Goal: Use online tool/utility: Utilize a website feature to perform a specific function

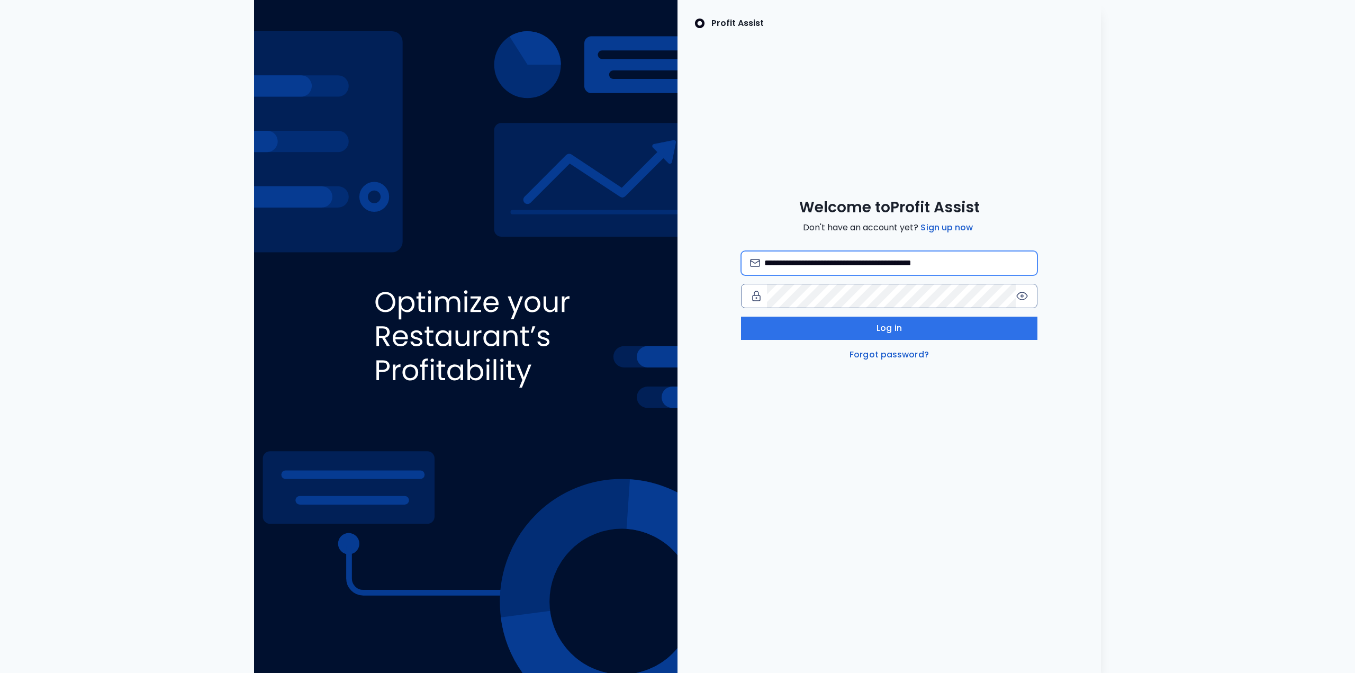
click at [908, 257] on input "**********" at bounding box center [896, 262] width 264 height 23
type input "**********"
click at [934, 331] on button "Log in" at bounding box center [889, 328] width 296 height 23
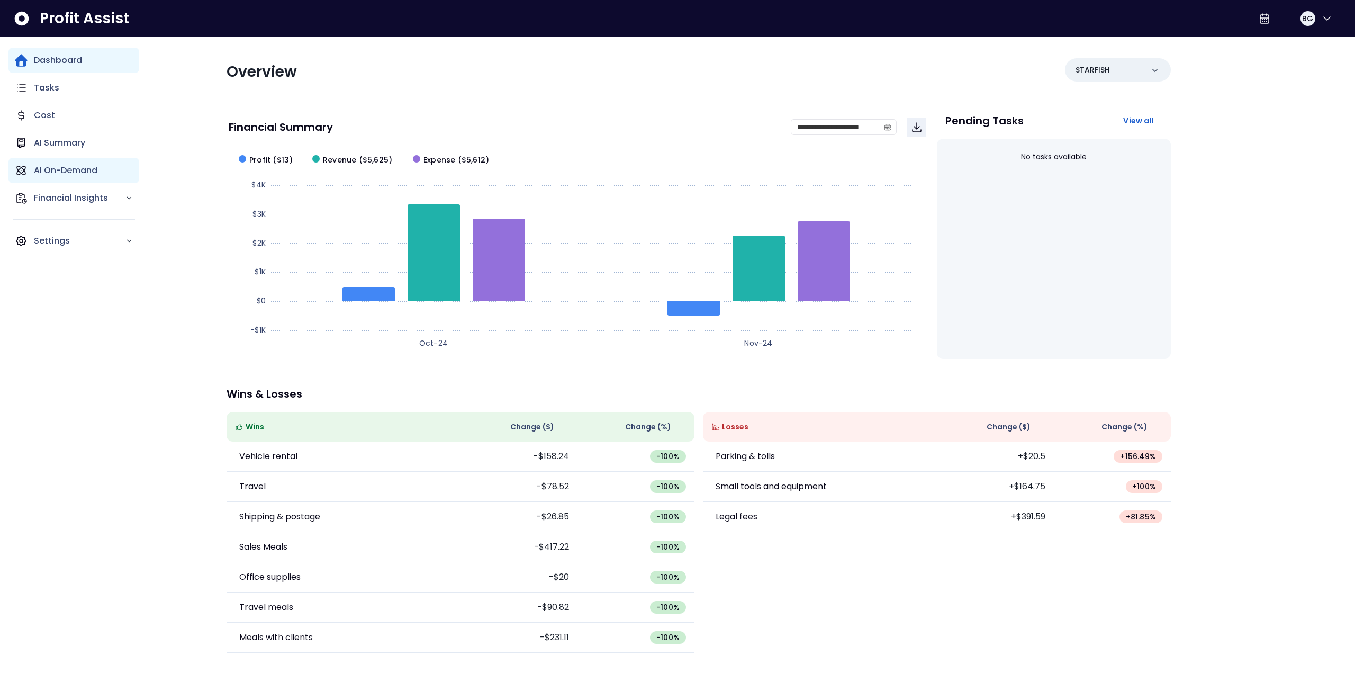
click at [65, 169] on p "AI On-Demand" at bounding box center [66, 170] width 64 height 13
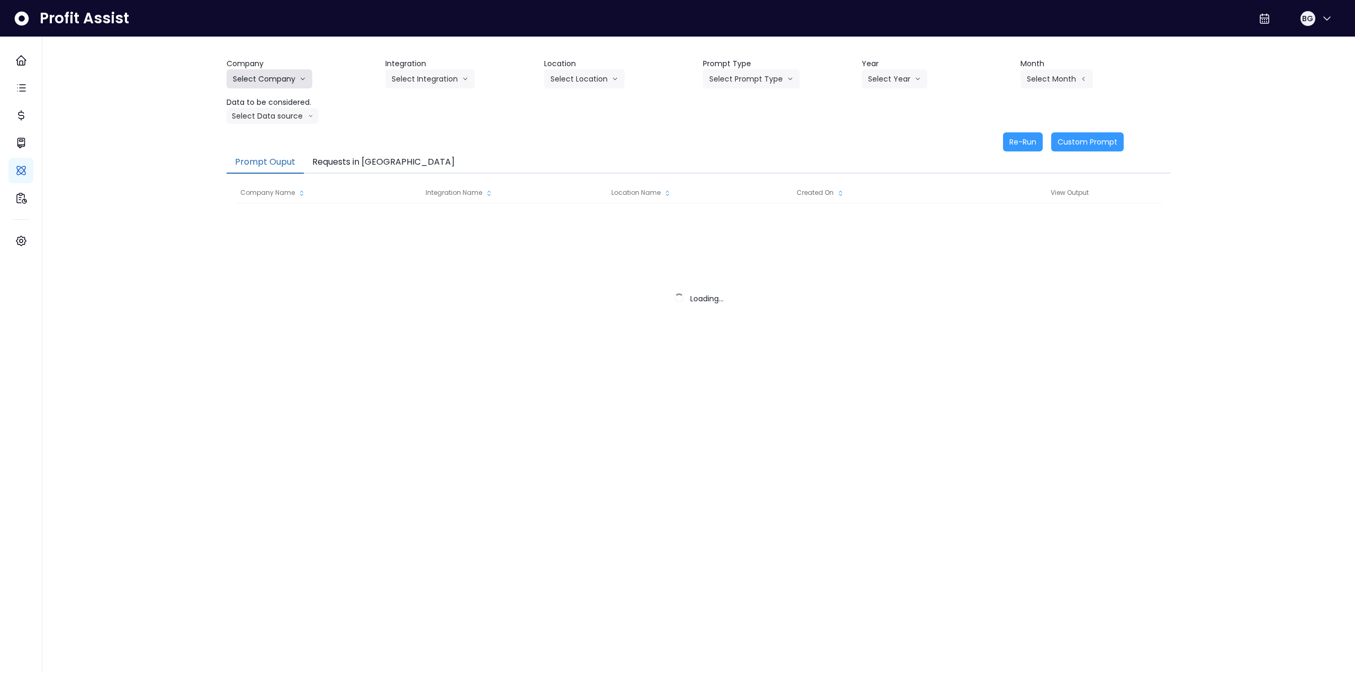
click at [289, 80] on button "Select Company" at bounding box center [270, 78] width 86 height 19
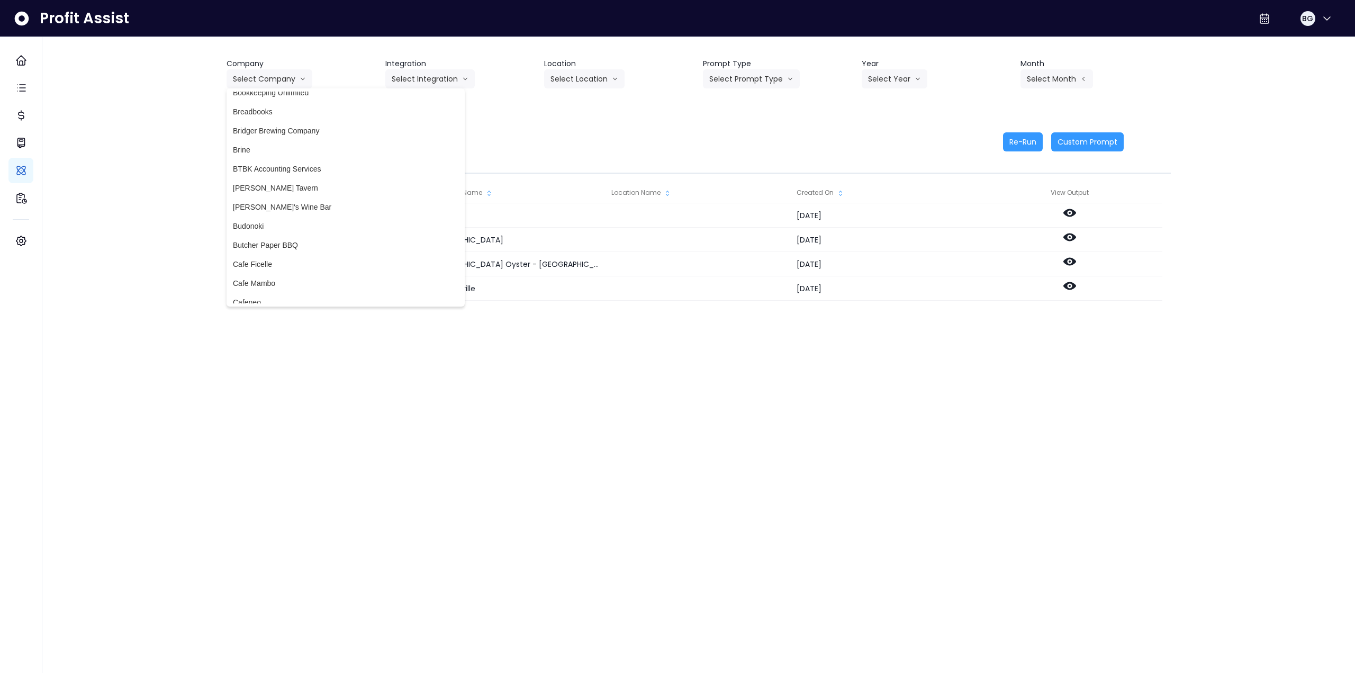
scroll to position [318, 0]
click at [312, 145] on span "Bookkeeping Unlimited" at bounding box center [346, 145] width 226 height 11
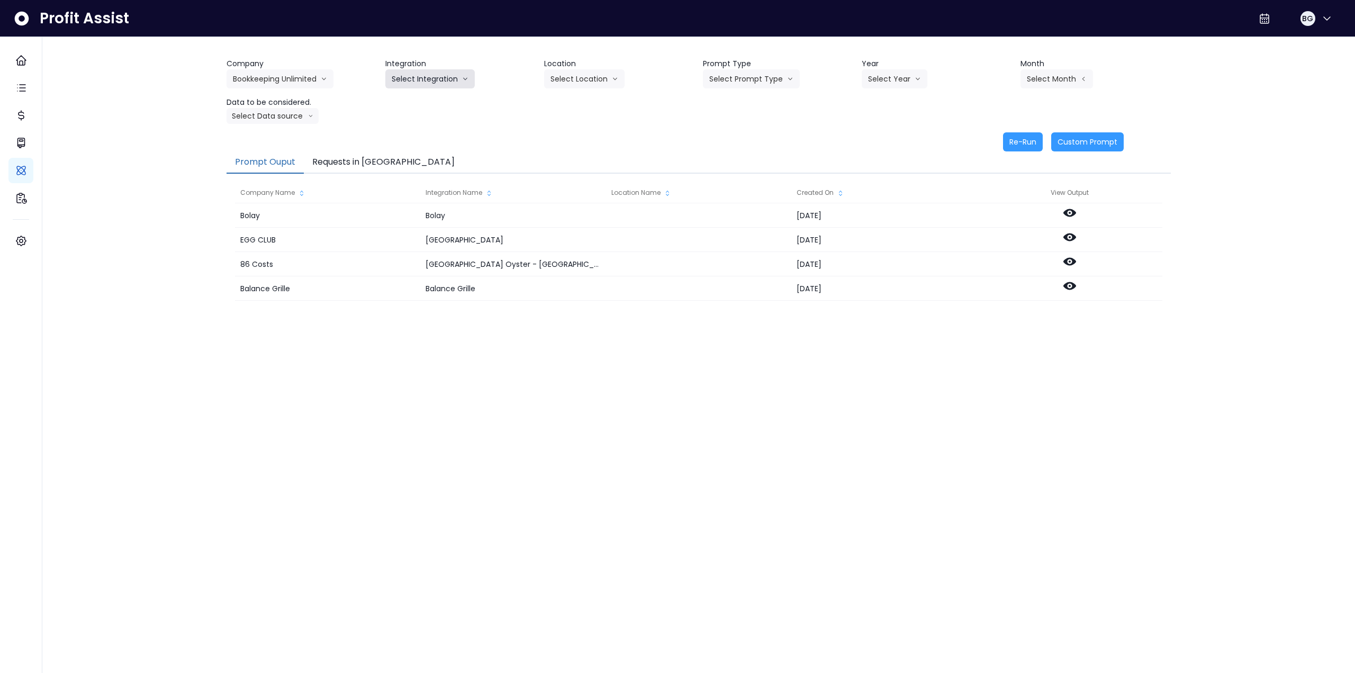
click at [421, 82] on button "Select Integration" at bounding box center [429, 78] width 89 height 19
click at [250, 73] on button "Bookkeeping Unlimited" at bounding box center [280, 78] width 107 height 19
click at [402, 80] on button "Select Integration" at bounding box center [429, 78] width 89 height 19
click at [281, 78] on button "Bookkeeping Unlimited" at bounding box center [280, 78] width 107 height 19
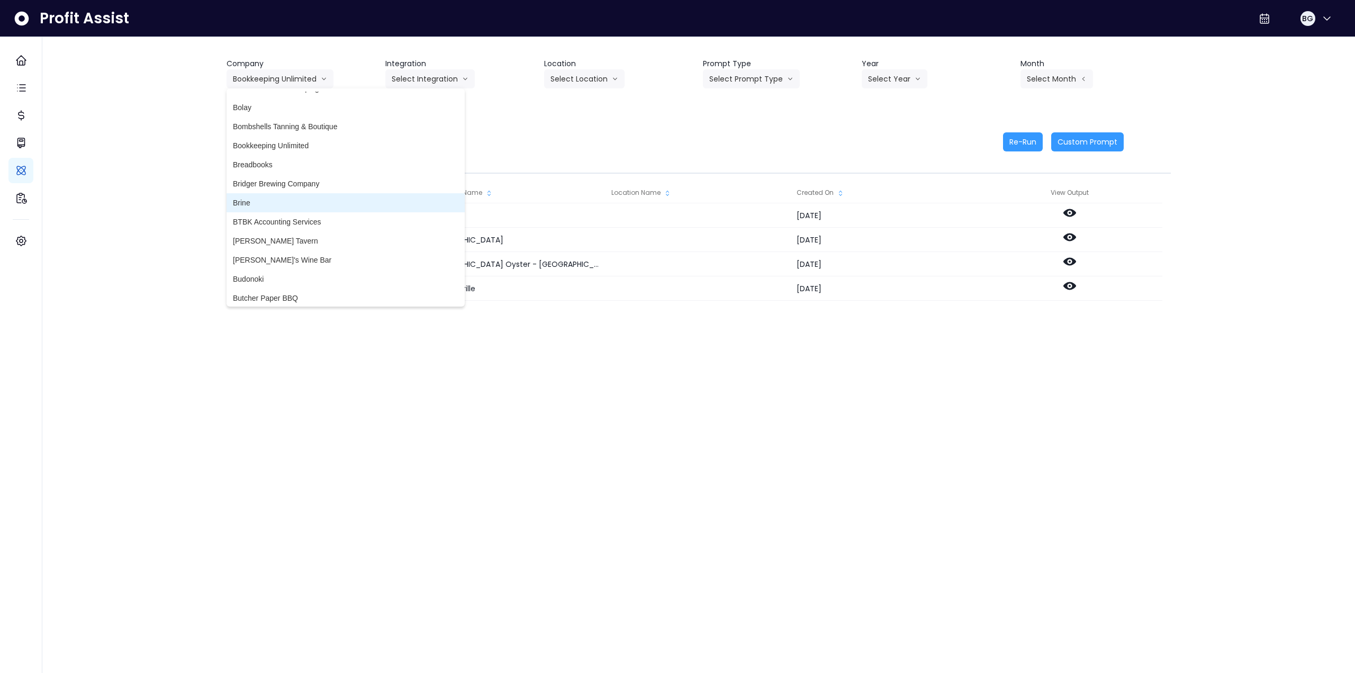
scroll to position [371, 0]
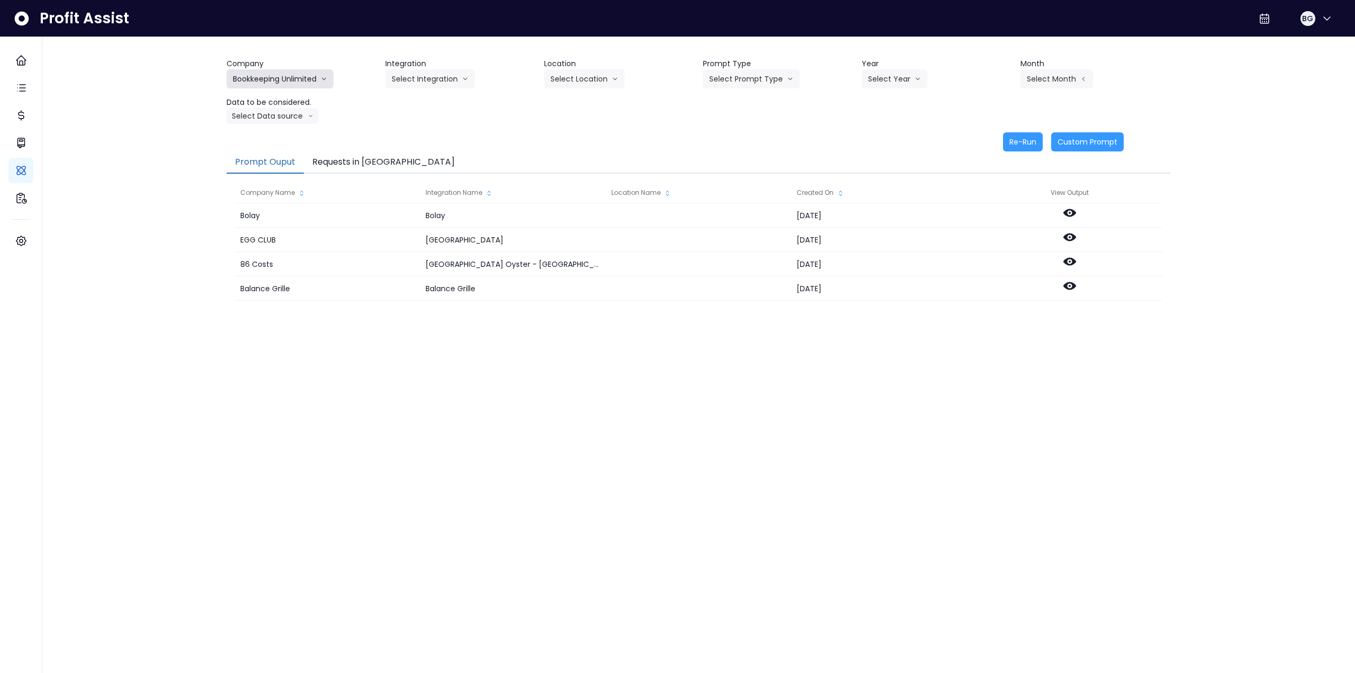
click at [299, 82] on button "Bookkeeping Unlimited" at bounding box center [280, 78] width 107 height 19
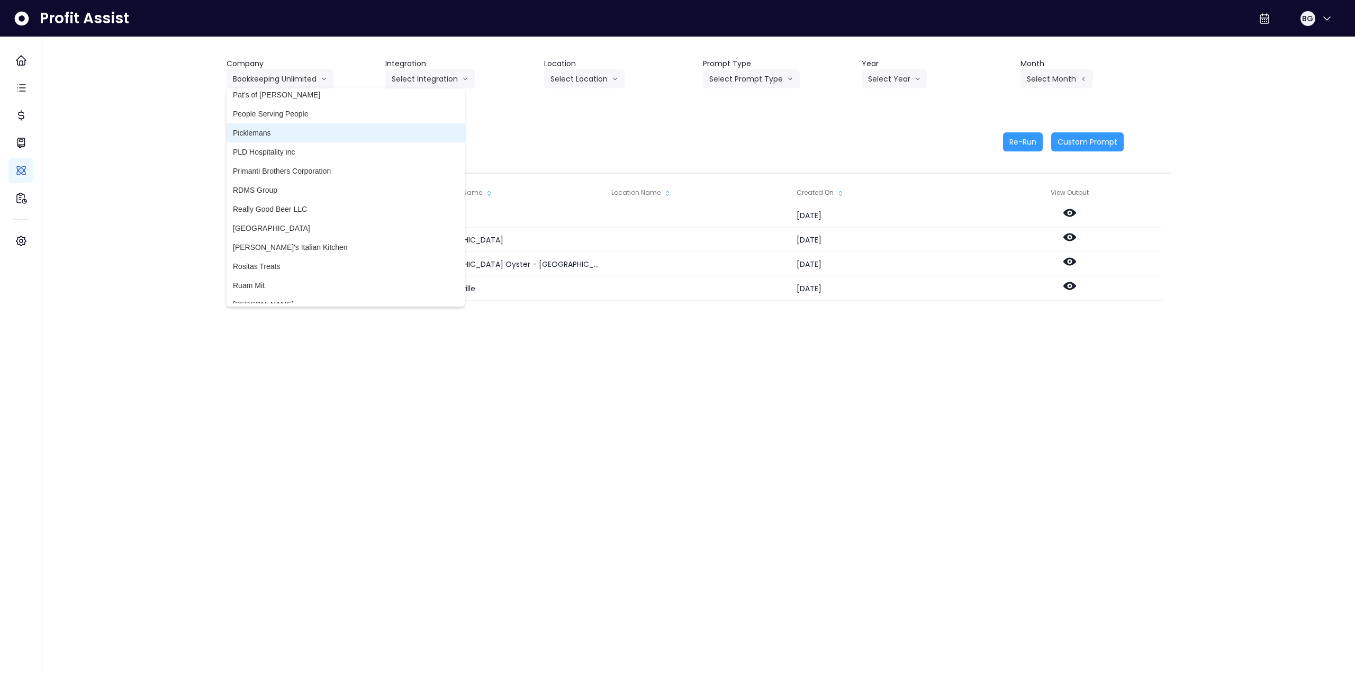
scroll to position [2118, 0]
click at [280, 265] on span "RVA" at bounding box center [346, 270] width 226 height 11
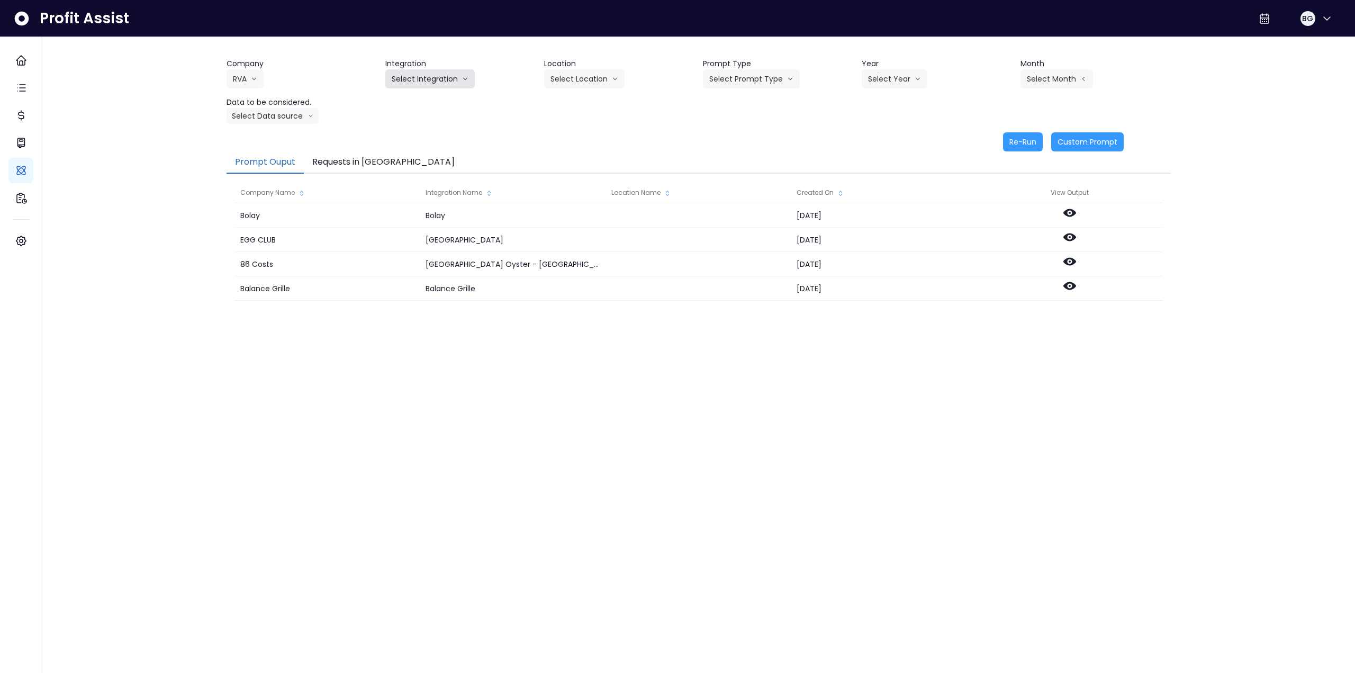
click at [437, 73] on button "Select Integration" at bounding box center [429, 78] width 89 height 19
click at [424, 75] on button "Select Integration" at bounding box center [429, 78] width 89 height 19
drag, startPoint x: 433, startPoint y: 103, endPoint x: 448, endPoint y: 103, distance: 15.9
click at [433, 104] on span "Bisonte Pizza - Balantyne" at bounding box center [456, 101] width 129 height 11
click at [579, 82] on button "Select Location" at bounding box center [584, 78] width 80 height 19
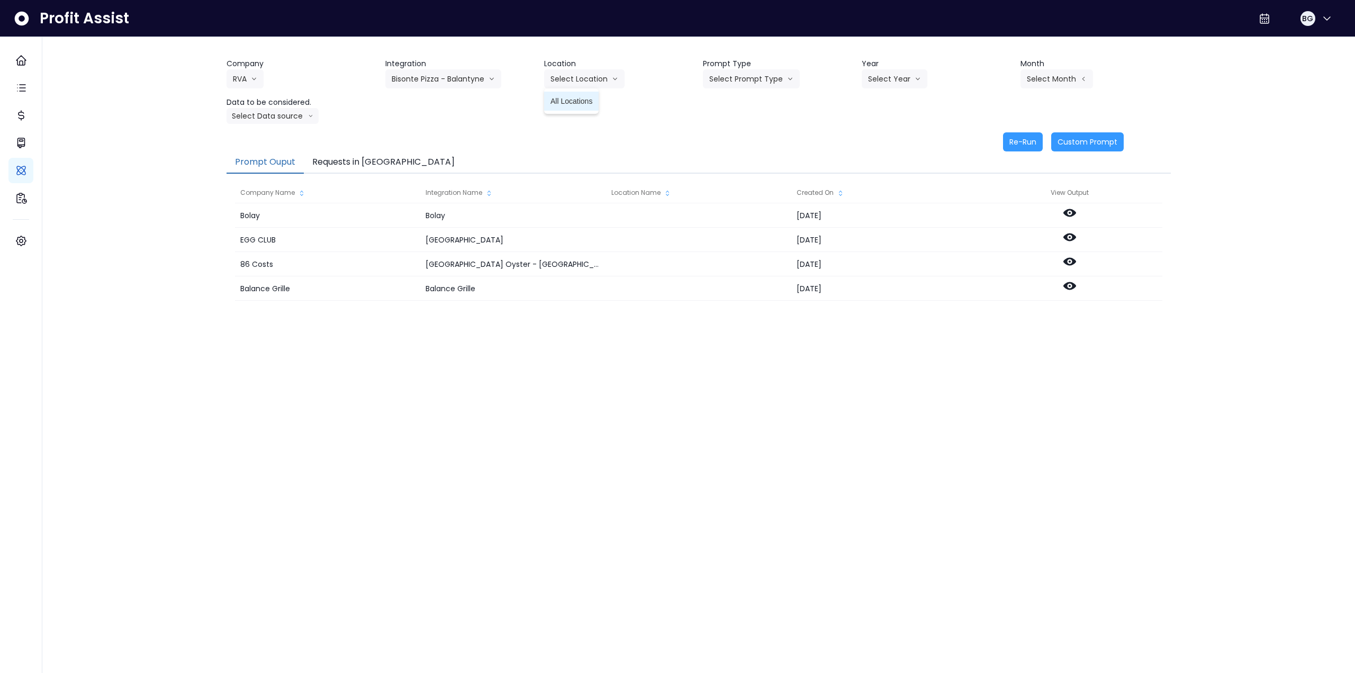
click at [571, 105] on span "All Locations" at bounding box center [572, 101] width 42 height 11
click at [749, 81] on button "Select Prompt Type" at bounding box center [751, 78] width 97 height 19
click at [746, 155] on span "Monthly Summary" at bounding box center [739, 158] width 60 height 11
drag, startPoint x: 893, startPoint y: 75, endPoint x: 881, endPoint y: 101, distance: 28.7
click at [893, 75] on button "Select Year" at bounding box center [895, 78] width 66 height 19
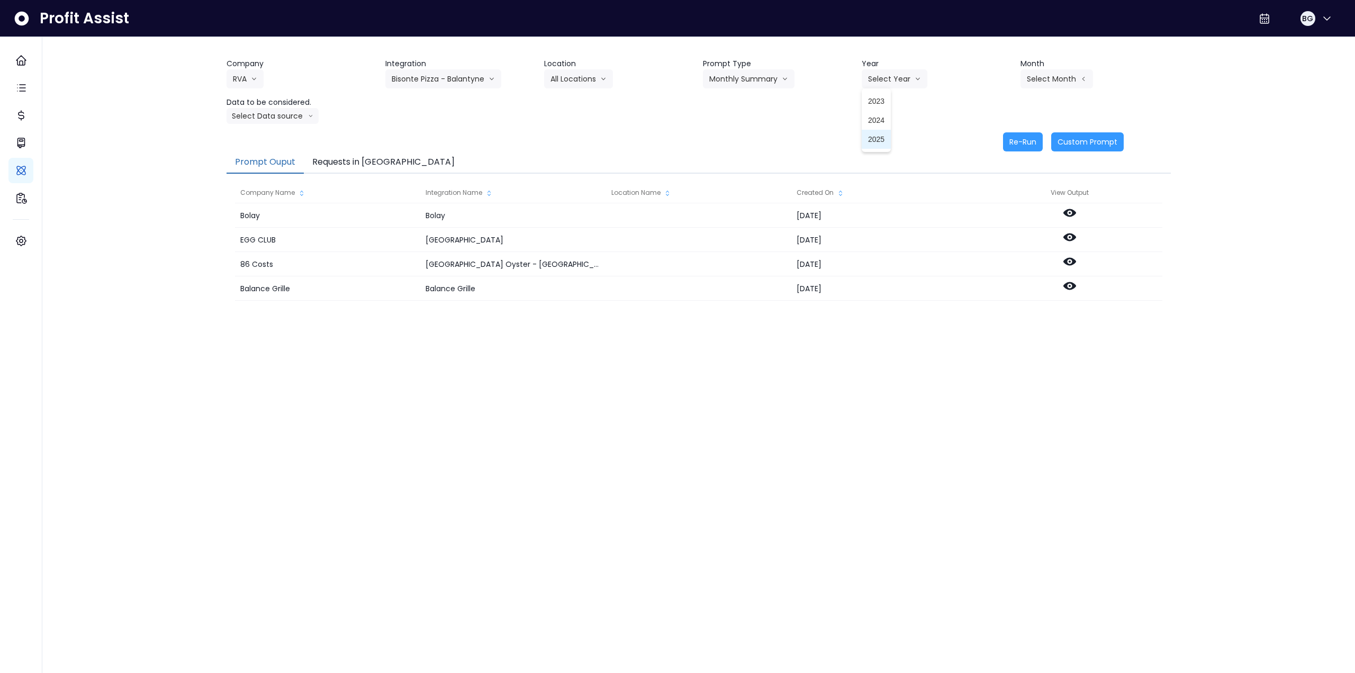
click at [869, 134] on span "2025" at bounding box center [876, 139] width 16 height 11
click at [1055, 82] on button "Select Month" at bounding box center [1057, 78] width 73 height 19
click at [1001, 230] on span "Sept" at bounding box center [1004, 234] width 21 height 11
click at [284, 115] on button "Select Data source" at bounding box center [273, 116] width 92 height 16
click at [278, 141] on span "Comparison overtime" at bounding box center [268, 136] width 70 height 11
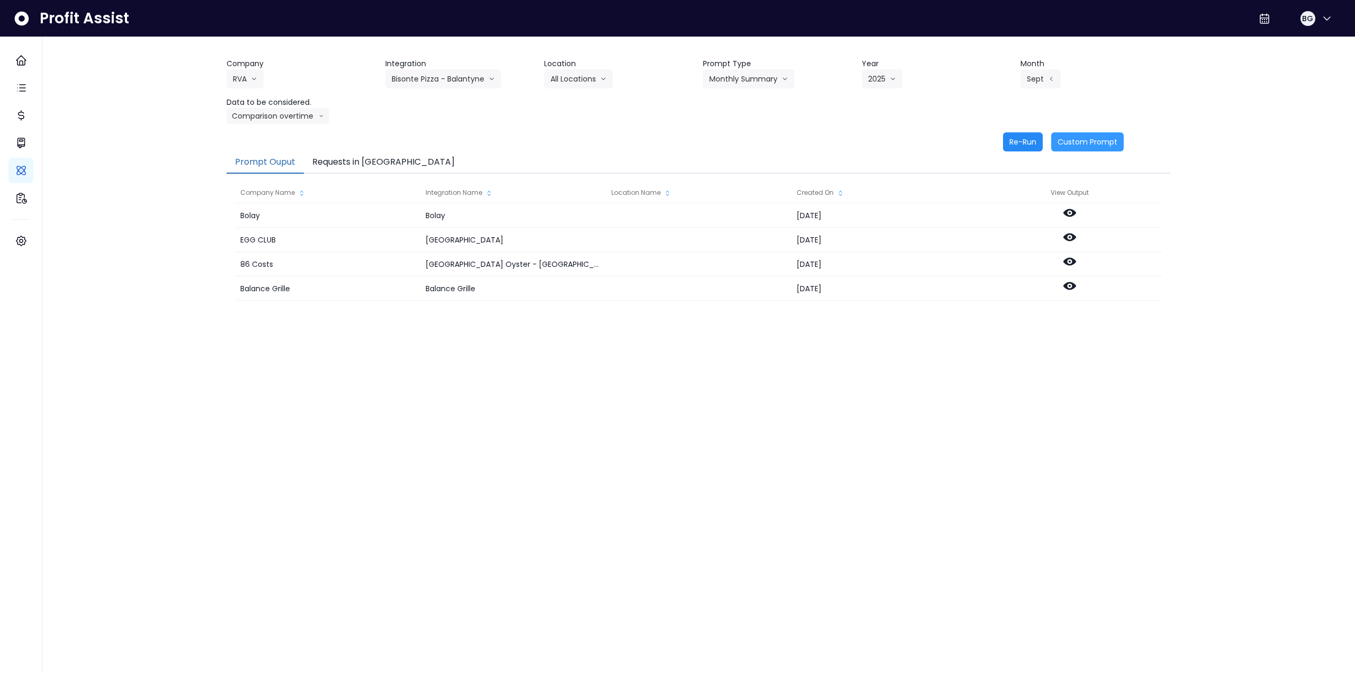
click at [1029, 142] on button "Re-Run" at bounding box center [1023, 141] width 40 height 19
click at [281, 119] on button "Comparison overtime" at bounding box center [278, 116] width 103 height 16
click at [276, 150] on li "Location Analysis" at bounding box center [268, 155] width 83 height 19
drag, startPoint x: 1026, startPoint y: 138, endPoint x: 1010, endPoint y: 137, distance: 16.5
click at [1026, 138] on button "Re-Run" at bounding box center [1023, 141] width 40 height 19
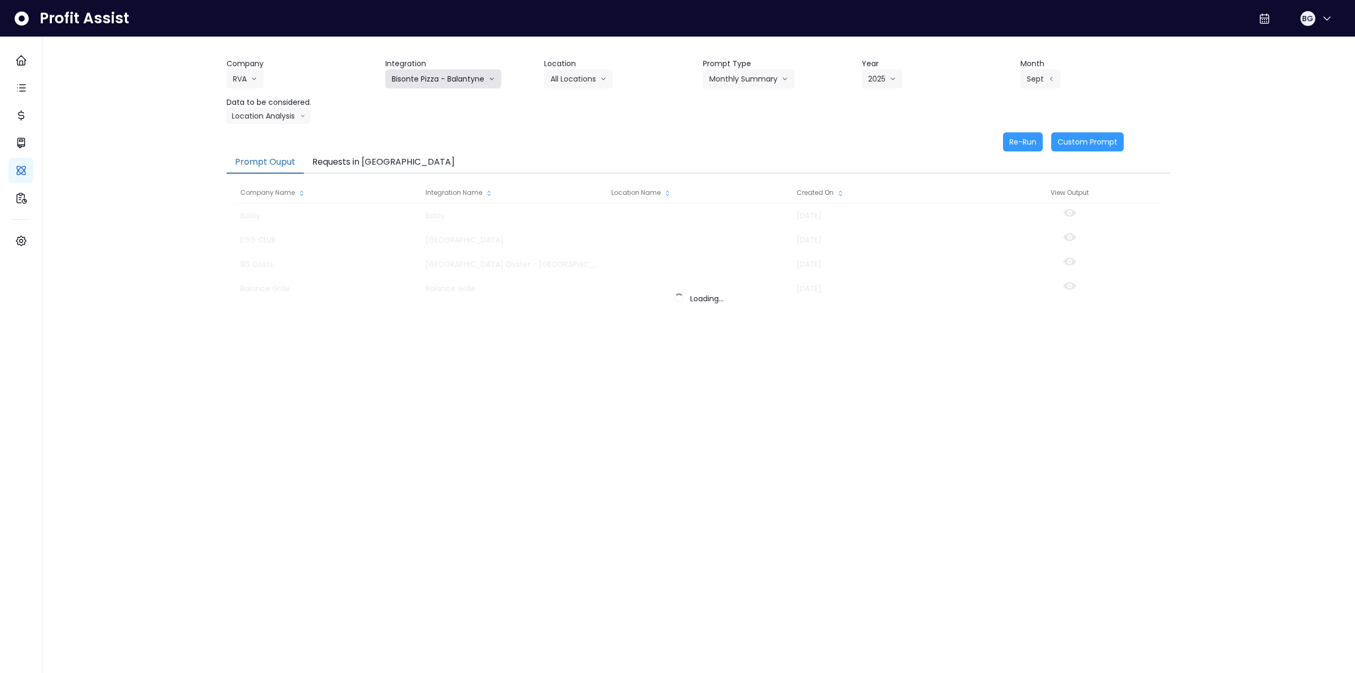
click at [462, 77] on button "Bisonte Pizza - Balantyne" at bounding box center [443, 78] width 116 height 19
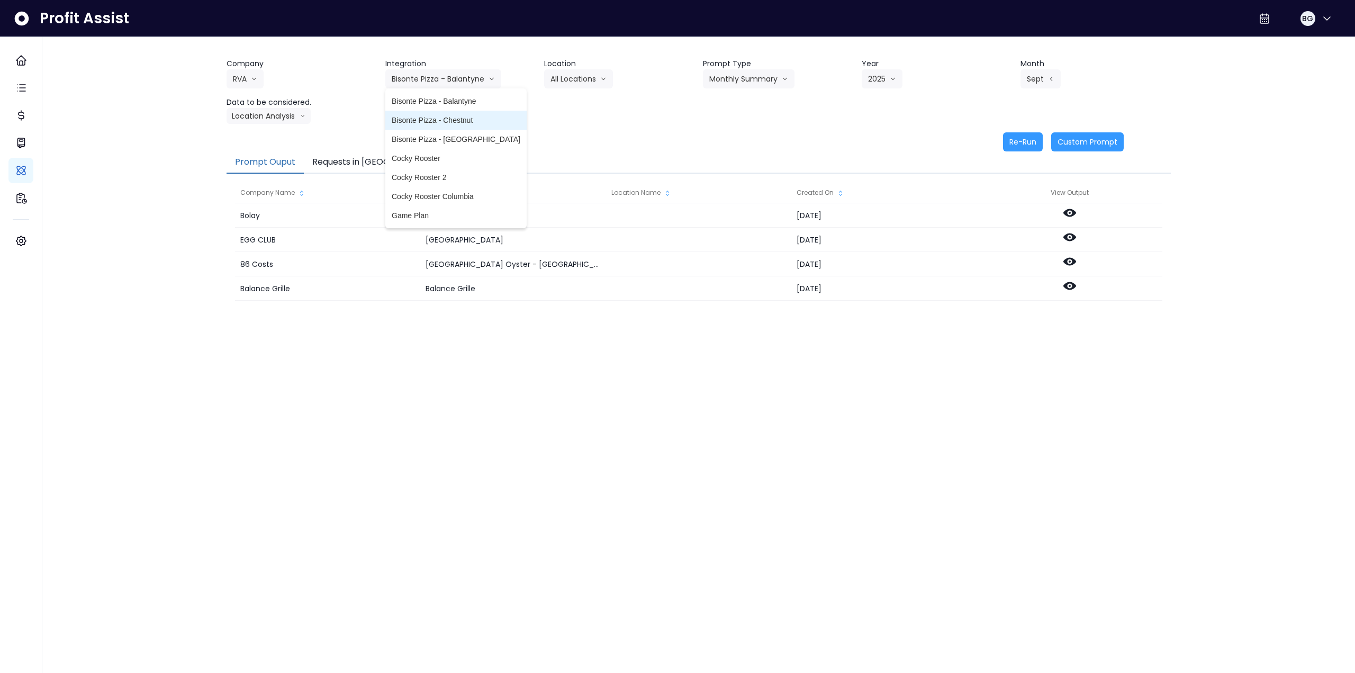
click at [459, 116] on span "Bisonte Pizza - Chestnut" at bounding box center [456, 120] width 129 height 11
click at [577, 81] on button "Select Location" at bounding box center [584, 78] width 80 height 19
click at [578, 102] on span "All Locations" at bounding box center [572, 101] width 42 height 11
click at [750, 79] on button "Select Prompt Type" at bounding box center [751, 78] width 97 height 19
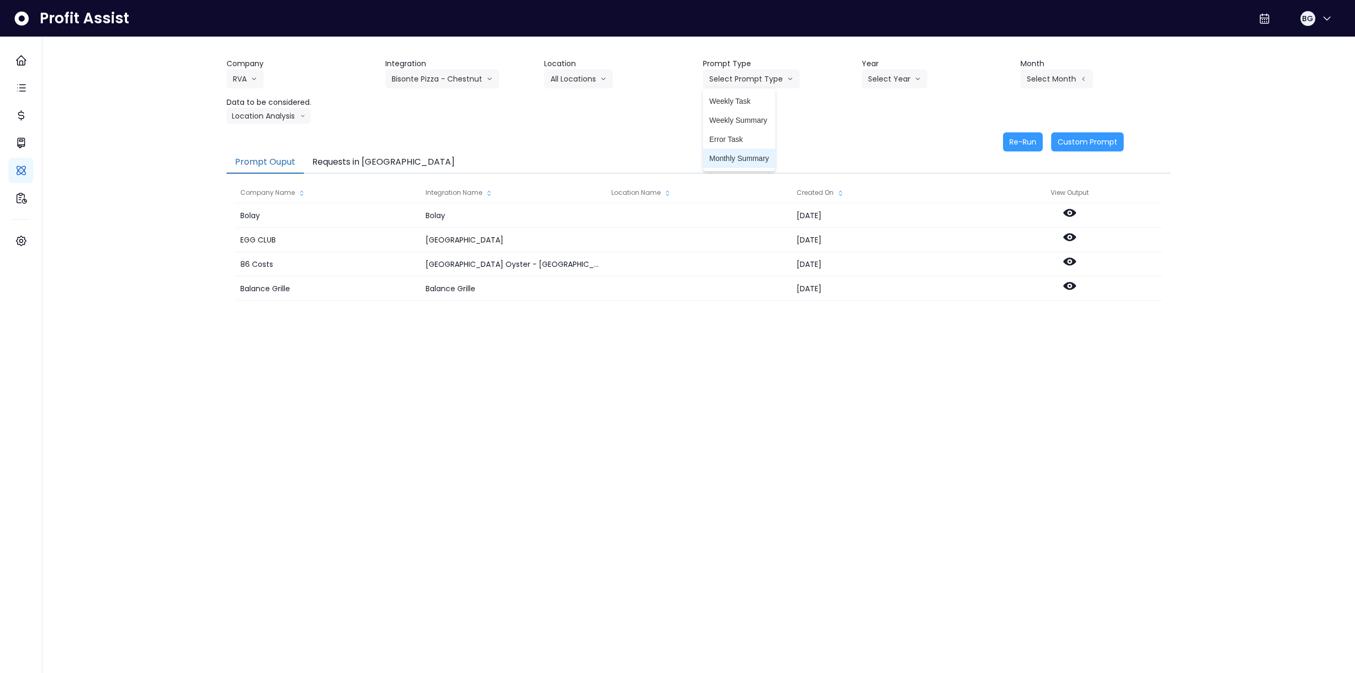
click at [749, 155] on span "Monthly Summary" at bounding box center [739, 158] width 60 height 11
click at [884, 81] on button "Select Year" at bounding box center [895, 78] width 66 height 19
click at [877, 144] on span "2025" at bounding box center [876, 139] width 16 height 11
click at [1086, 76] on button "Select Month" at bounding box center [1057, 78] width 73 height 19
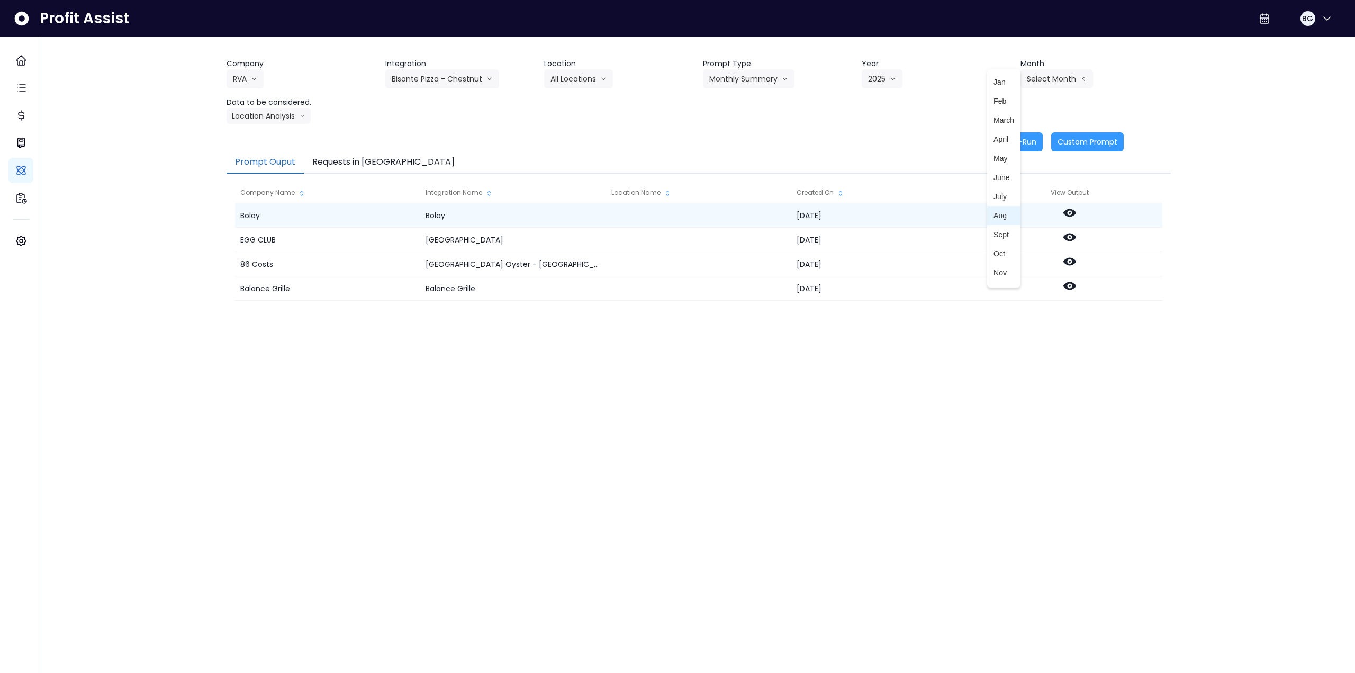
click at [994, 215] on span "Aug" at bounding box center [1004, 215] width 21 height 11
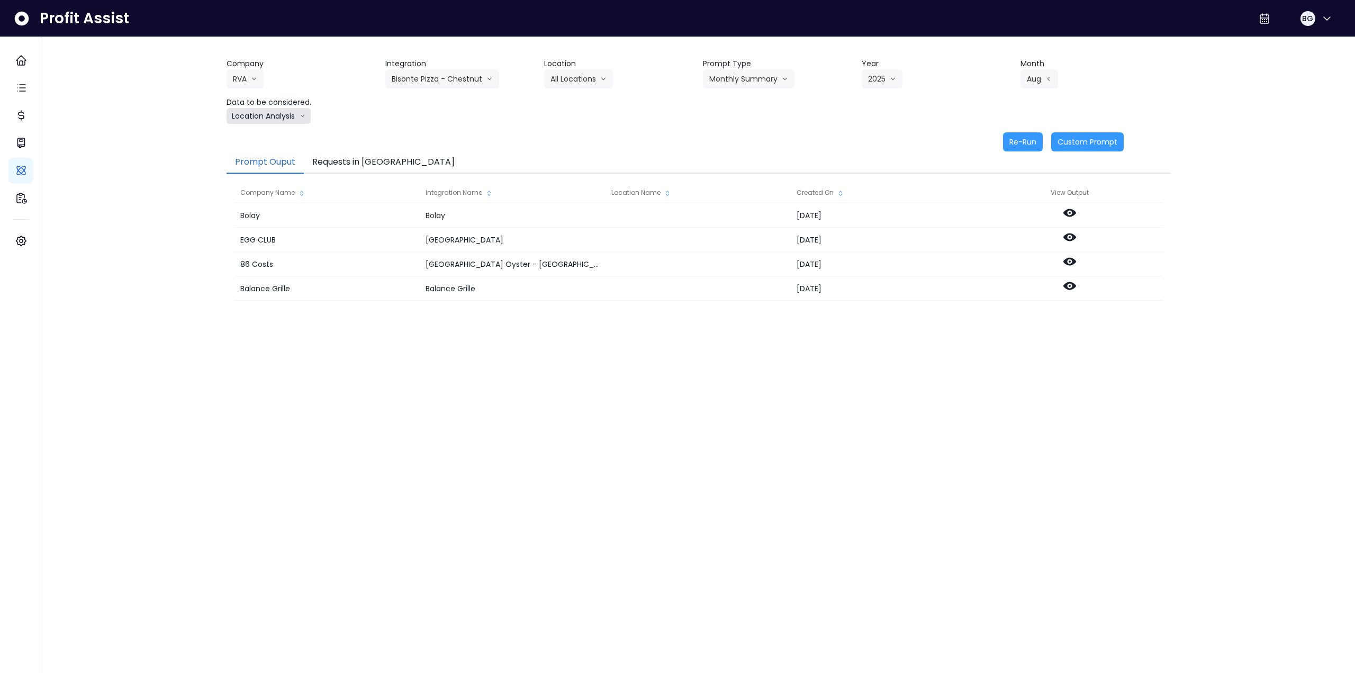
click at [273, 119] on button "Location Analysis" at bounding box center [269, 116] width 84 height 16
click at [273, 139] on span "Comparison overtime" at bounding box center [268, 136] width 70 height 11
click at [1042, 74] on button "Aug" at bounding box center [1040, 78] width 38 height 19
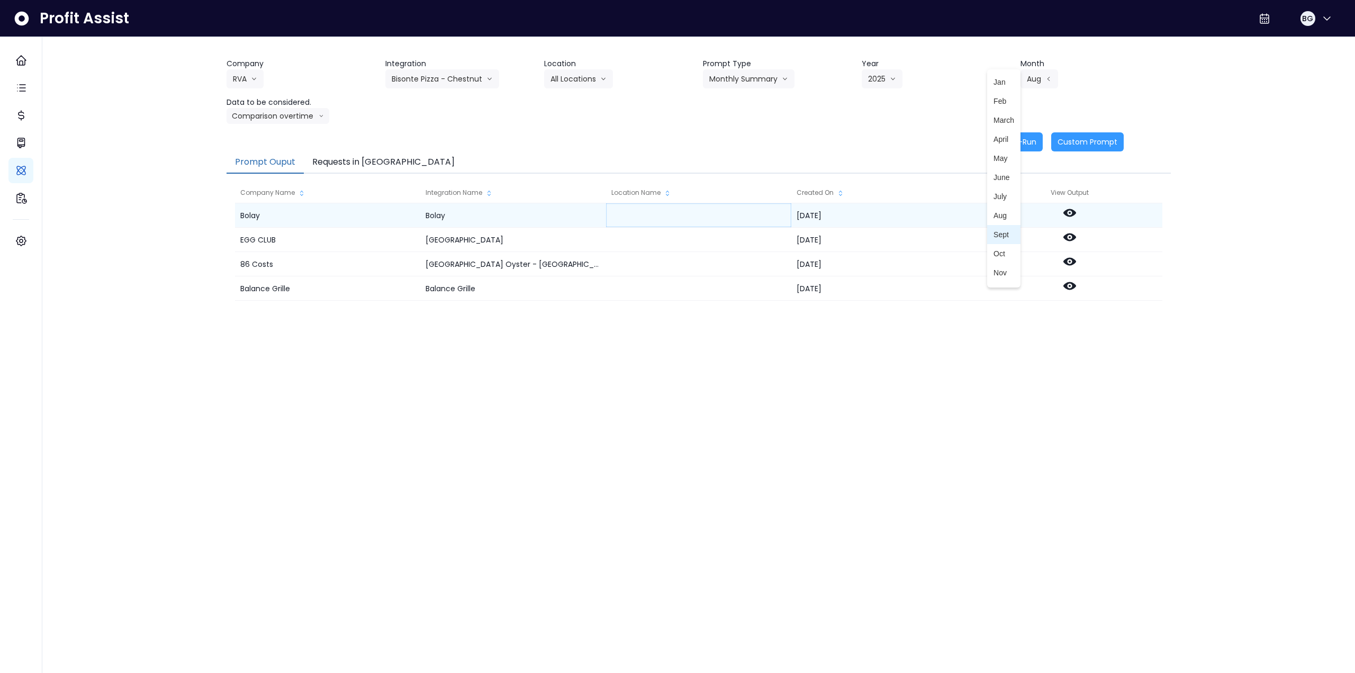
drag, startPoint x: 993, startPoint y: 231, endPoint x: 749, endPoint y: 216, distance: 244.5
click at [994, 232] on span "Sept" at bounding box center [1004, 234] width 21 height 11
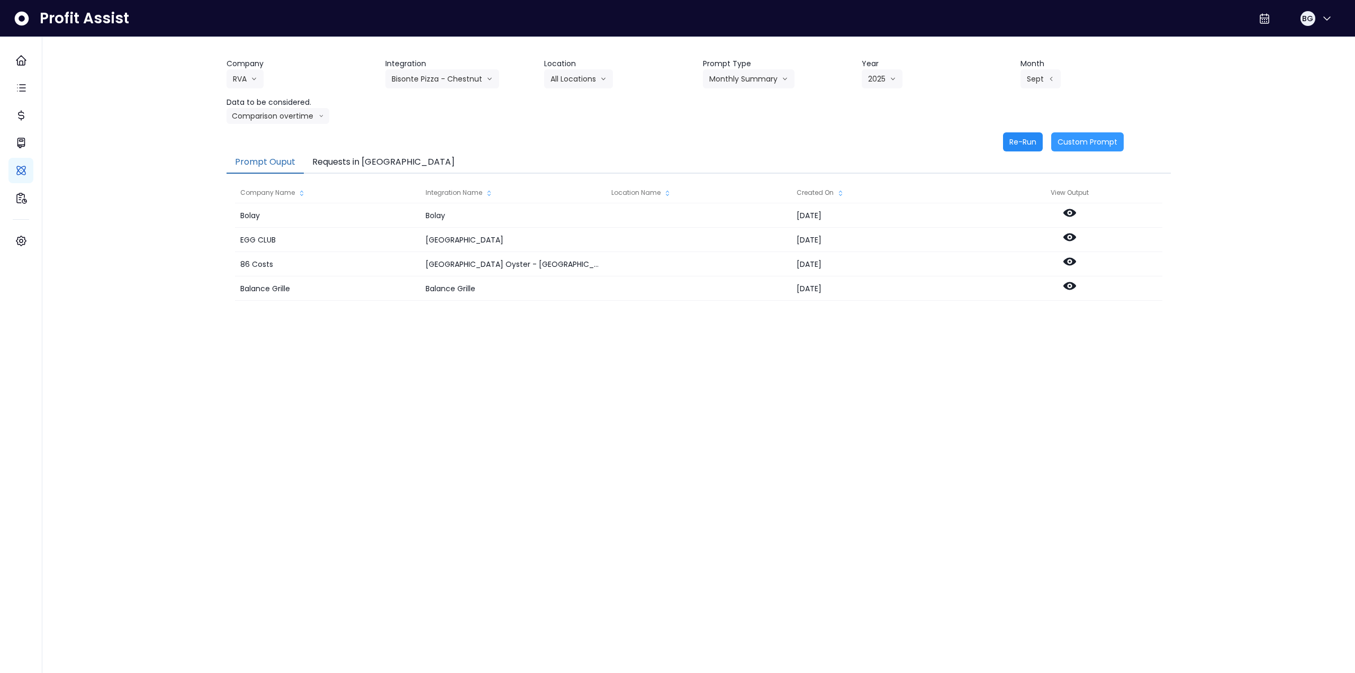
drag, startPoint x: 1021, startPoint y: 142, endPoint x: 774, endPoint y: 156, distance: 247.6
click at [1021, 142] on button "Re-Run" at bounding box center [1023, 141] width 40 height 19
click at [287, 111] on button "Comparison overtime" at bounding box center [278, 116] width 103 height 16
click at [267, 158] on span "Location Analysis" at bounding box center [268, 155] width 70 height 11
click at [1023, 139] on button "Re-Run" at bounding box center [1023, 141] width 40 height 19
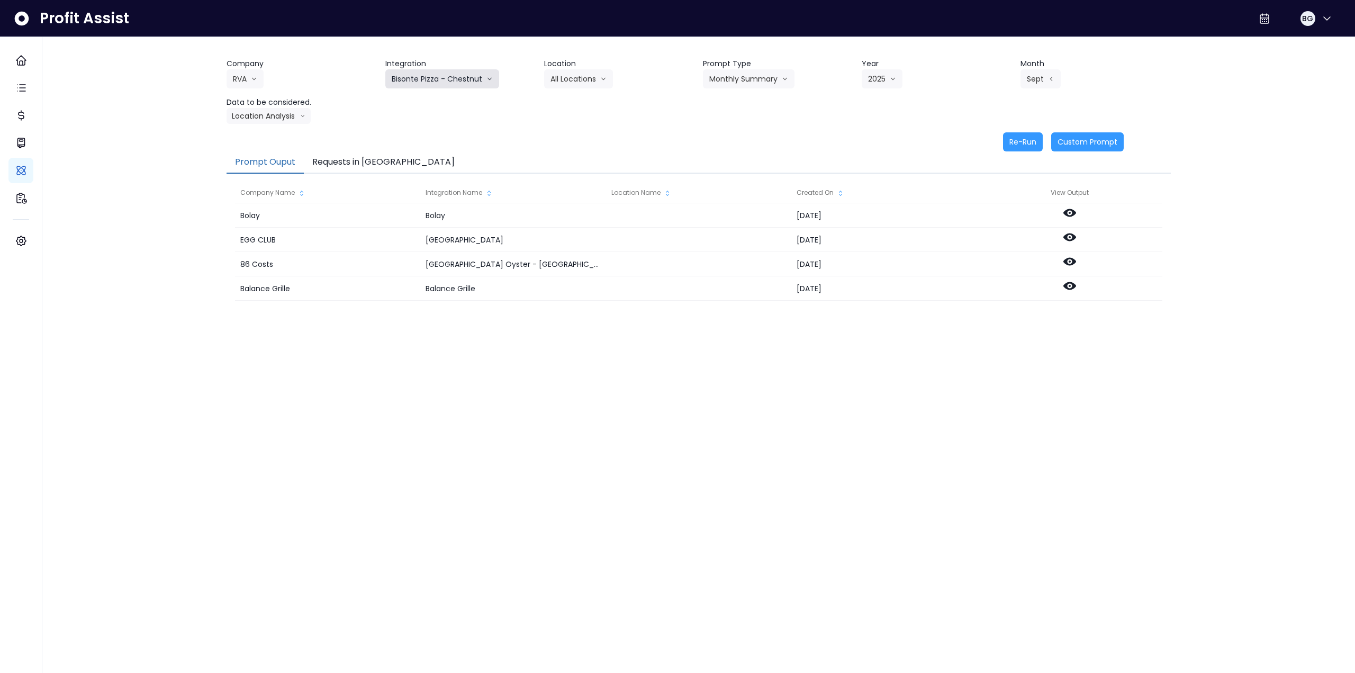
click at [463, 78] on button "Bisonte Pizza - Chestnut" at bounding box center [442, 78] width 114 height 19
click at [461, 138] on span "Bisonte Pizza - [GEOGRAPHIC_DATA]" at bounding box center [456, 139] width 129 height 11
click at [755, 84] on button "Select Prompt Type" at bounding box center [755, 78] width 97 height 19
click at [735, 158] on span "Monthly Summary" at bounding box center [743, 158] width 60 height 11
click at [585, 84] on button "Select Location" at bounding box center [590, 78] width 80 height 19
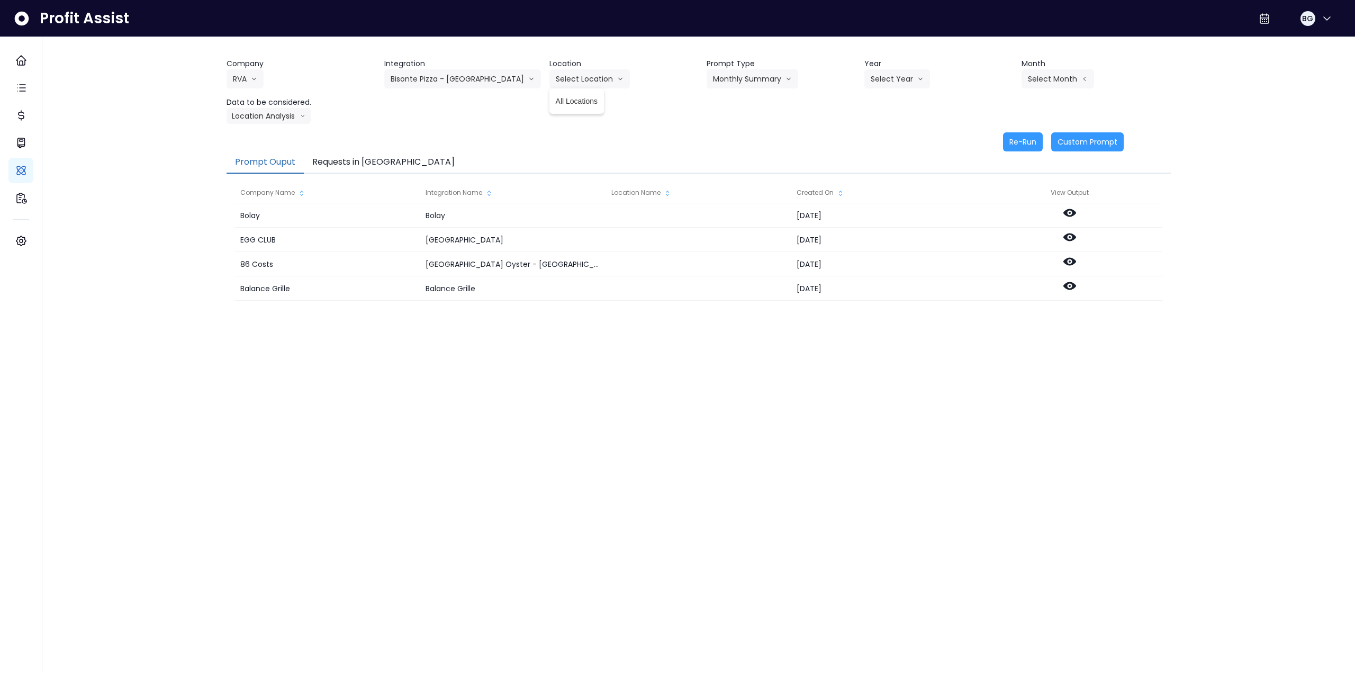
click at [573, 106] on li "All Locations" at bounding box center [577, 101] width 55 height 19
click at [896, 82] on button "Select Year" at bounding box center [897, 78] width 66 height 19
click at [875, 145] on li "2025" at bounding box center [878, 139] width 29 height 19
click at [1050, 90] on div "Company RVA 86 Costs Asti Bagel Cafe Balance Grille Bald Ginger Bar Business Po…" at bounding box center [699, 91] width 944 height 66
click at [1052, 85] on button "Select Month" at bounding box center [1058, 78] width 73 height 19
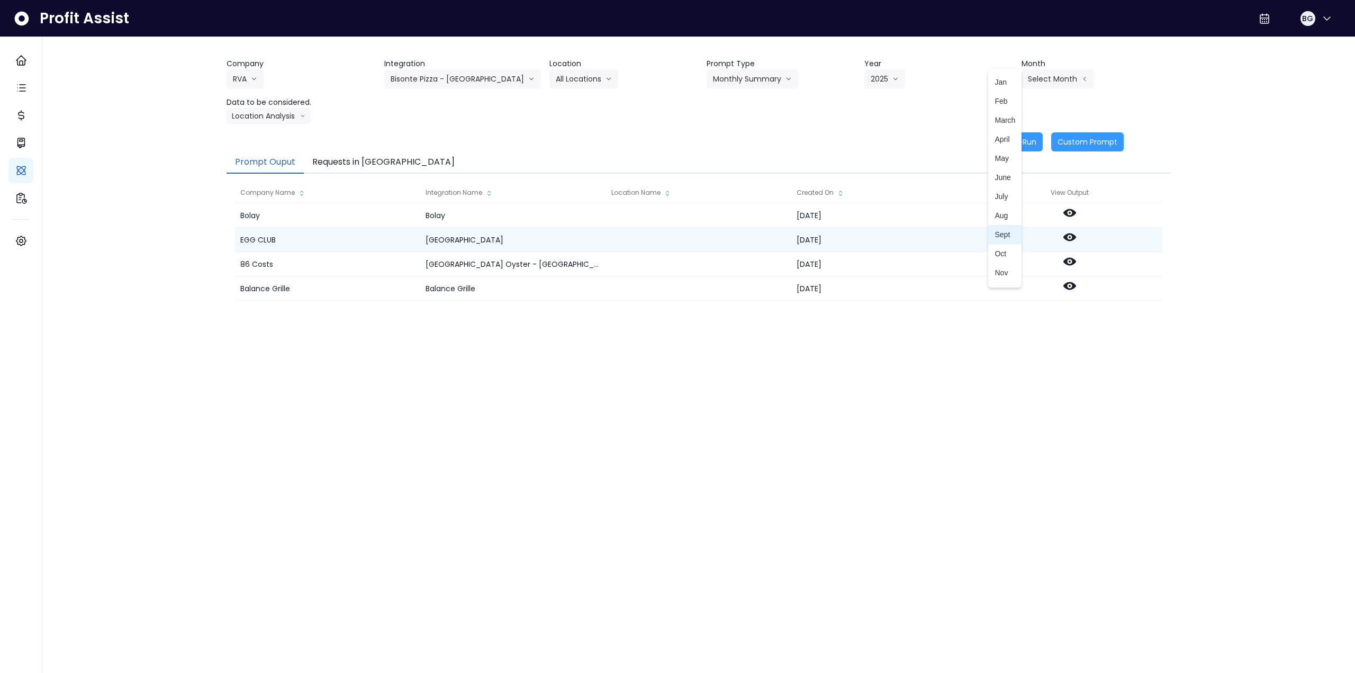
click at [1005, 233] on span "Sept" at bounding box center [1005, 234] width 21 height 11
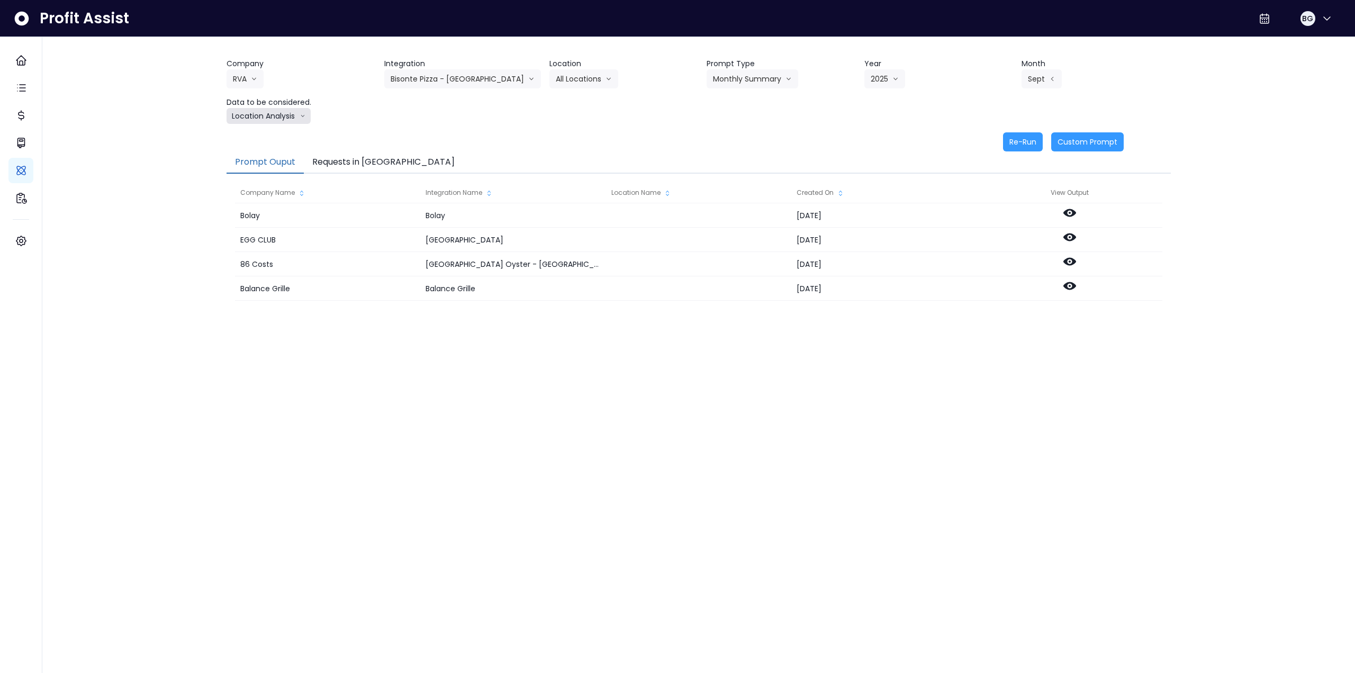
click at [269, 121] on button "Location Analysis" at bounding box center [269, 116] width 84 height 16
click at [266, 132] on span "Comparison overtime" at bounding box center [268, 136] width 70 height 11
click at [1015, 141] on button "Re-Run" at bounding box center [1023, 141] width 40 height 19
click at [285, 118] on button "Comparison overtime" at bounding box center [278, 116] width 103 height 16
click at [272, 157] on span "Location Analysis" at bounding box center [268, 155] width 70 height 11
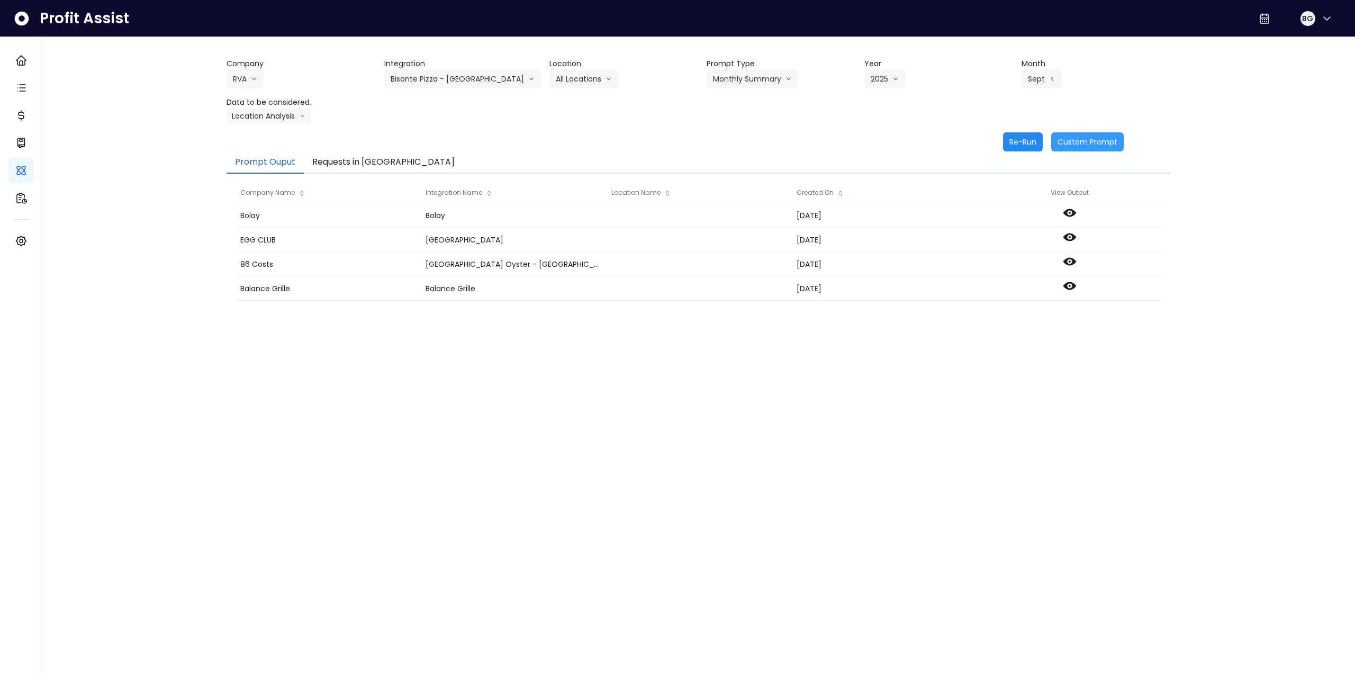
click at [1030, 145] on button "Re-Run" at bounding box center [1023, 141] width 40 height 19
click at [262, 75] on button "RVA" at bounding box center [245, 78] width 37 height 19
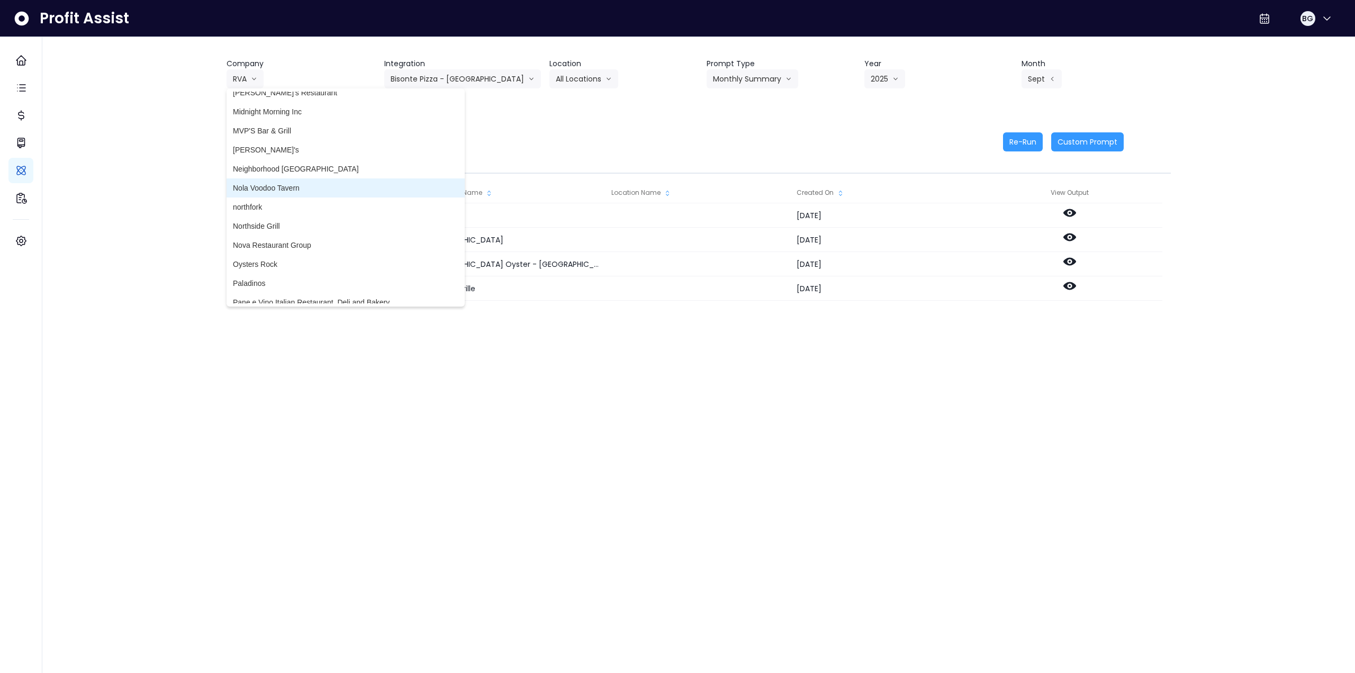
scroll to position [1747, 0]
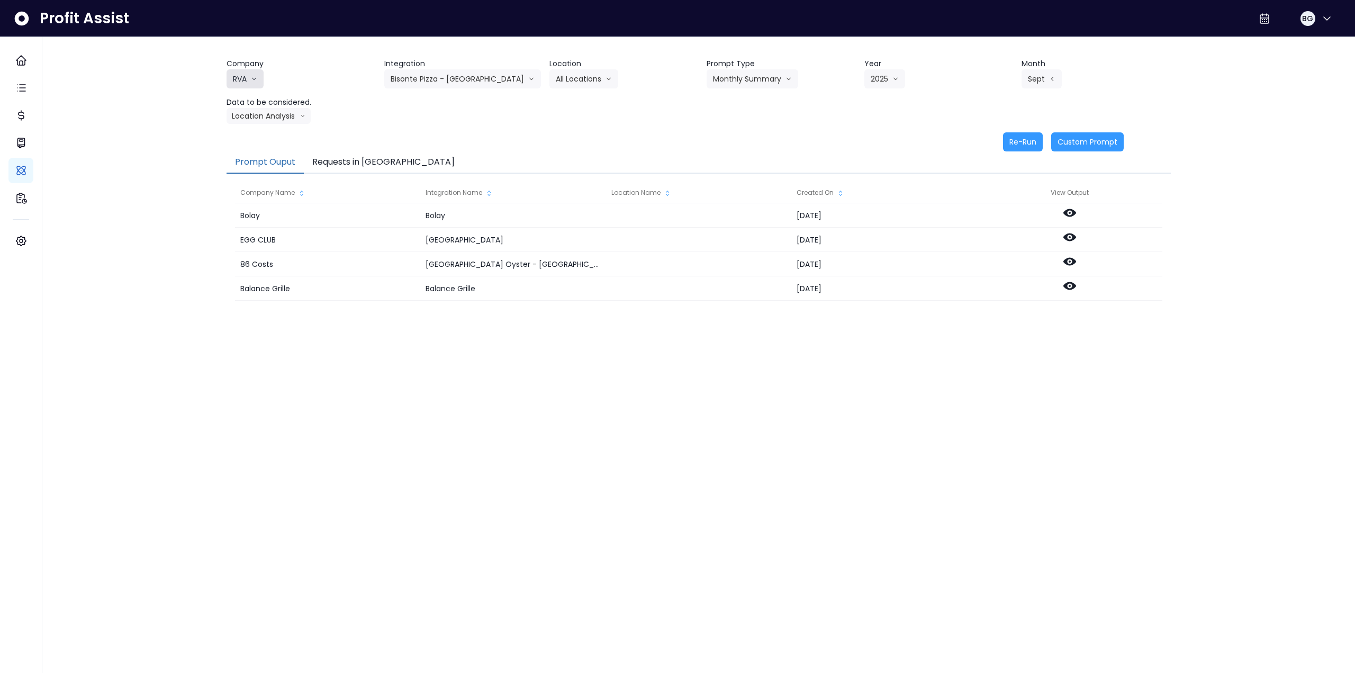
click at [245, 80] on button "RVA" at bounding box center [245, 78] width 37 height 19
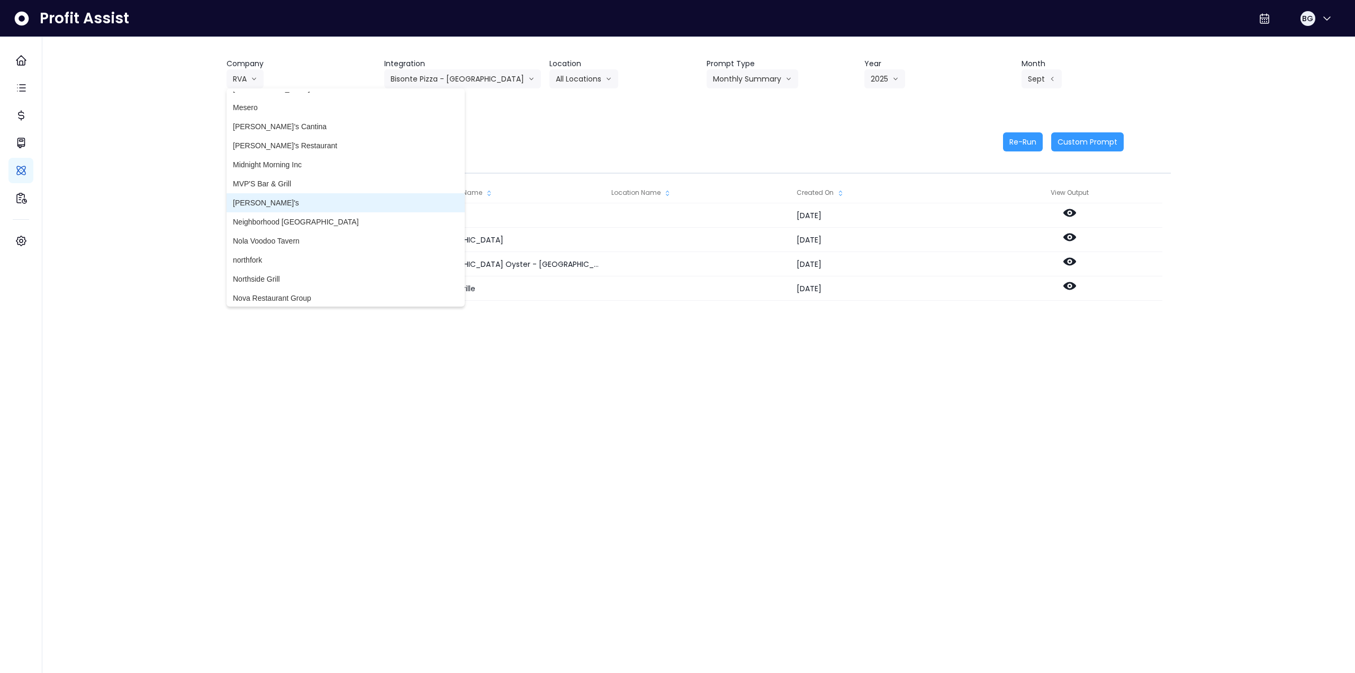
scroll to position [1694, 0]
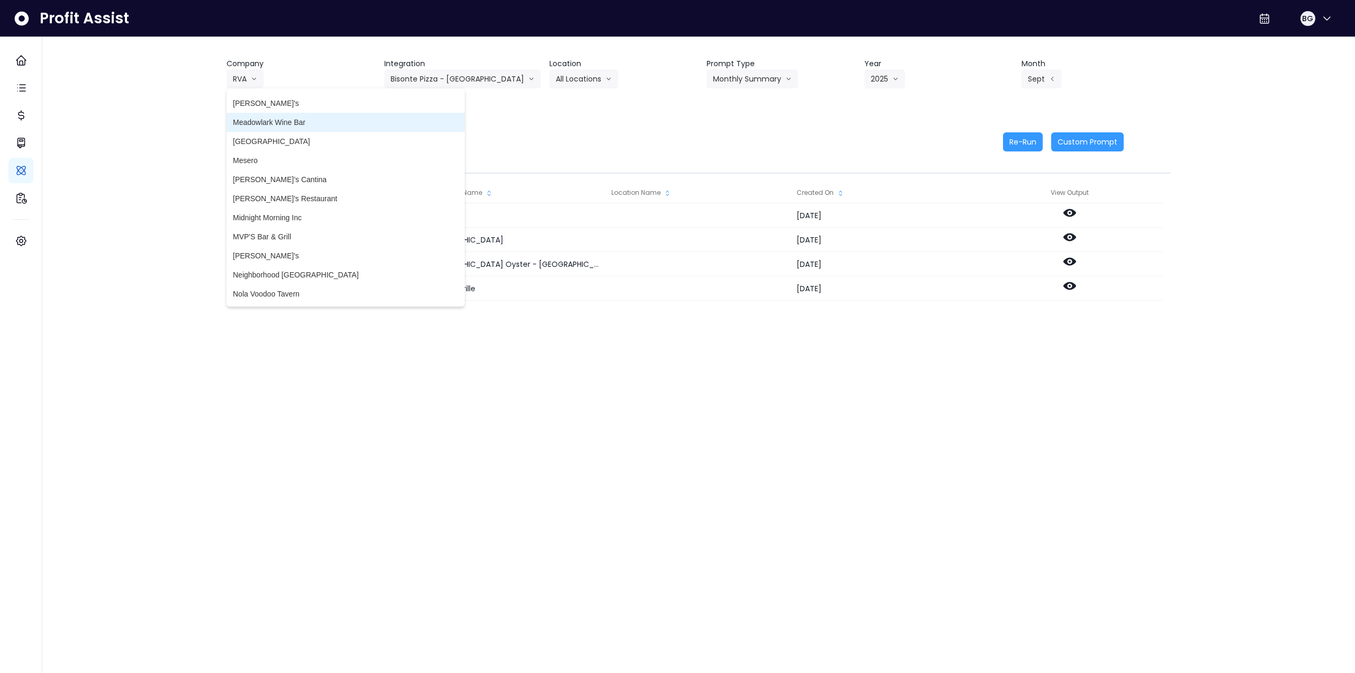
click at [280, 122] on span "Meadowlark Wine Bar" at bounding box center [346, 122] width 226 height 11
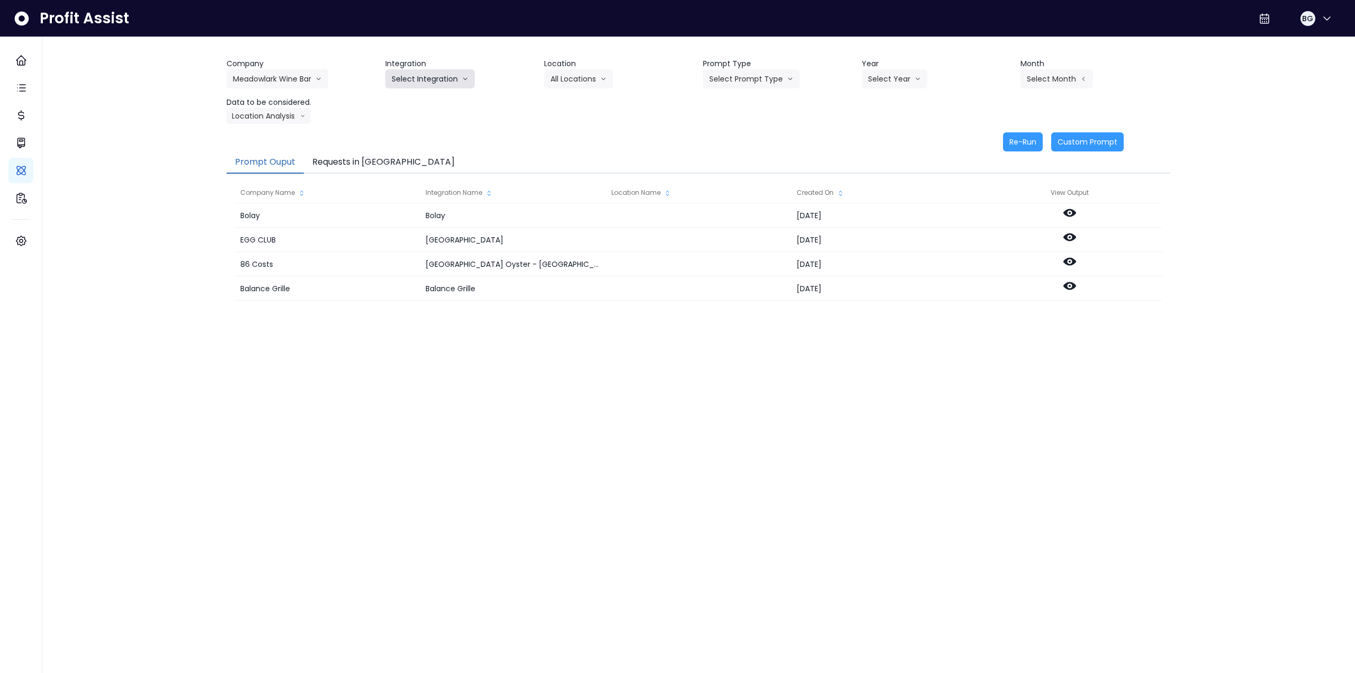
click at [438, 87] on button "Select Integration" at bounding box center [429, 78] width 89 height 19
click at [432, 102] on li "Quickbooks" at bounding box center [410, 101] width 51 height 19
click at [607, 76] on button "Select Location" at bounding box center [584, 78] width 80 height 19
click at [582, 103] on span "All Locations" at bounding box center [572, 101] width 42 height 11
click at [742, 84] on button "Select Prompt Type" at bounding box center [751, 78] width 97 height 19
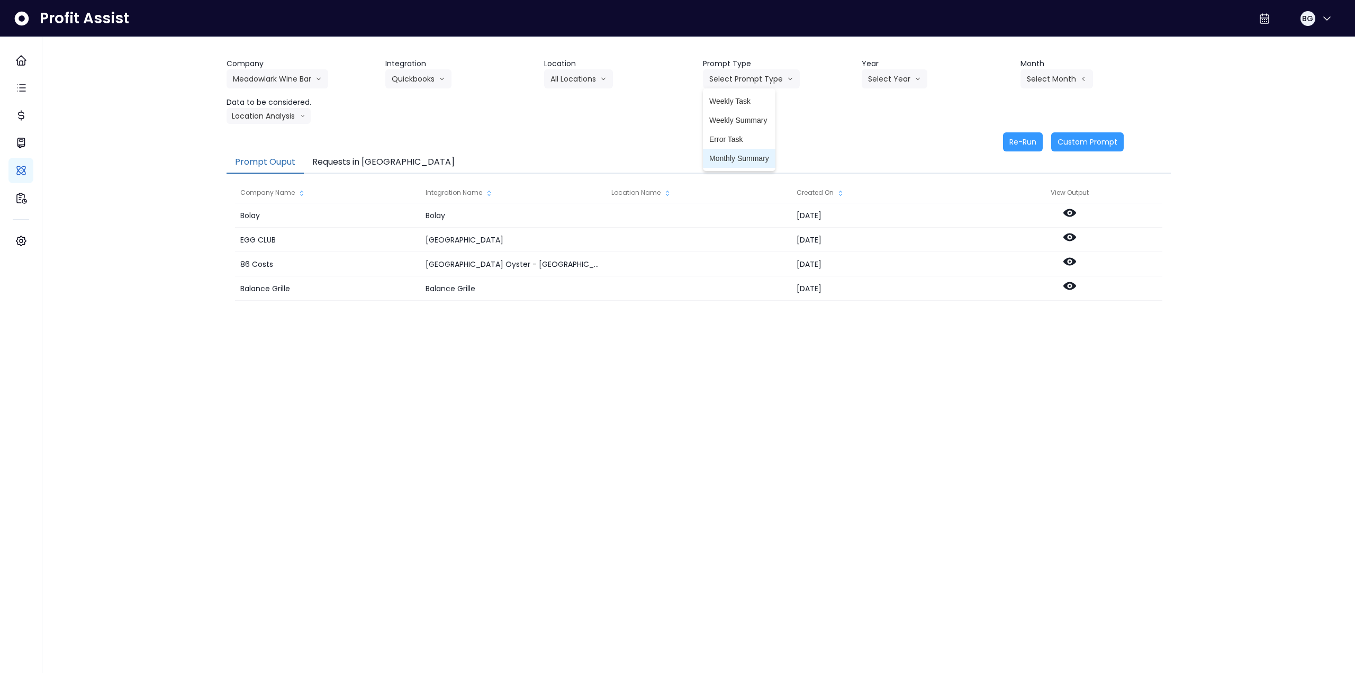
drag, startPoint x: 731, startPoint y: 153, endPoint x: 751, endPoint y: 149, distance: 20.6
click at [732, 154] on span "Monthly Summary" at bounding box center [739, 158] width 60 height 11
click at [876, 78] on button "Select Year" at bounding box center [895, 78] width 66 height 19
click at [877, 138] on span "2025" at bounding box center [876, 139] width 16 height 11
click at [1043, 81] on button "Select Month" at bounding box center [1057, 78] width 73 height 19
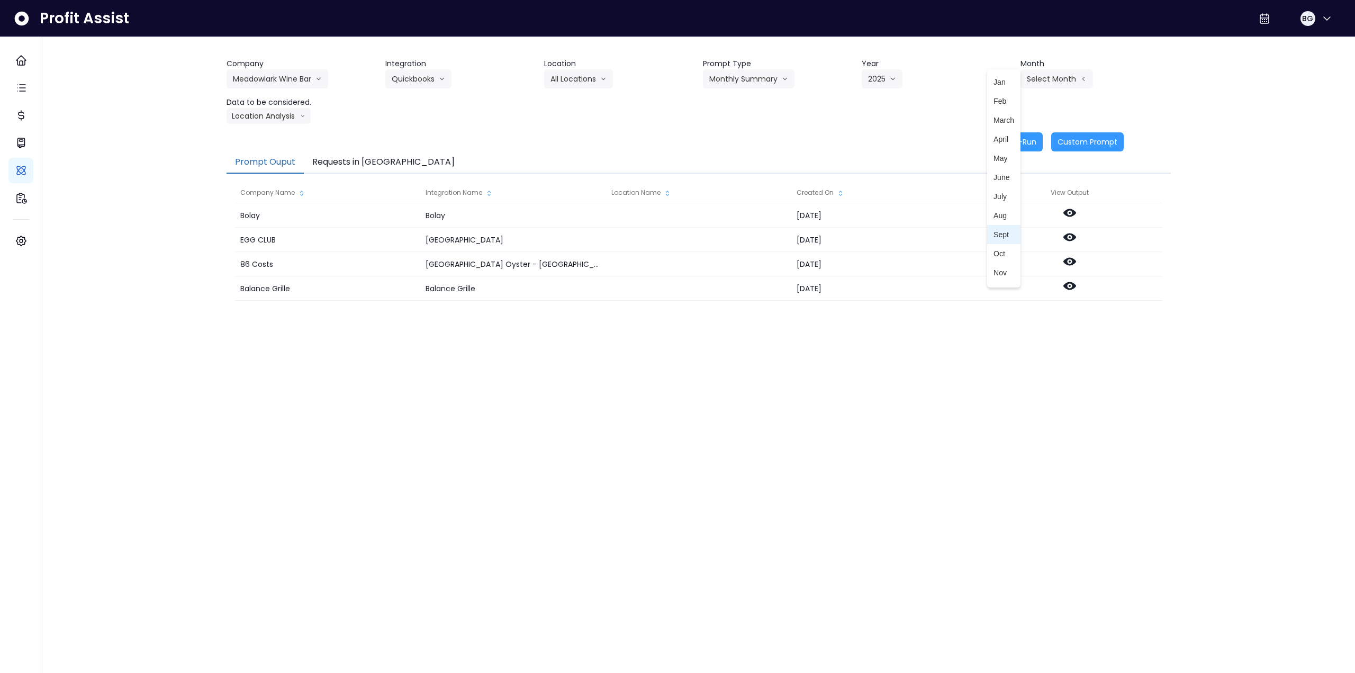
click at [1001, 232] on span "Sept" at bounding box center [1004, 234] width 21 height 11
click at [1037, 82] on button "Sept" at bounding box center [1041, 78] width 40 height 19
click at [994, 214] on span "Aug" at bounding box center [1004, 215] width 21 height 11
click at [262, 114] on button "Location Analysis" at bounding box center [269, 116] width 84 height 16
click at [269, 134] on span "Comparison overtime" at bounding box center [268, 136] width 70 height 11
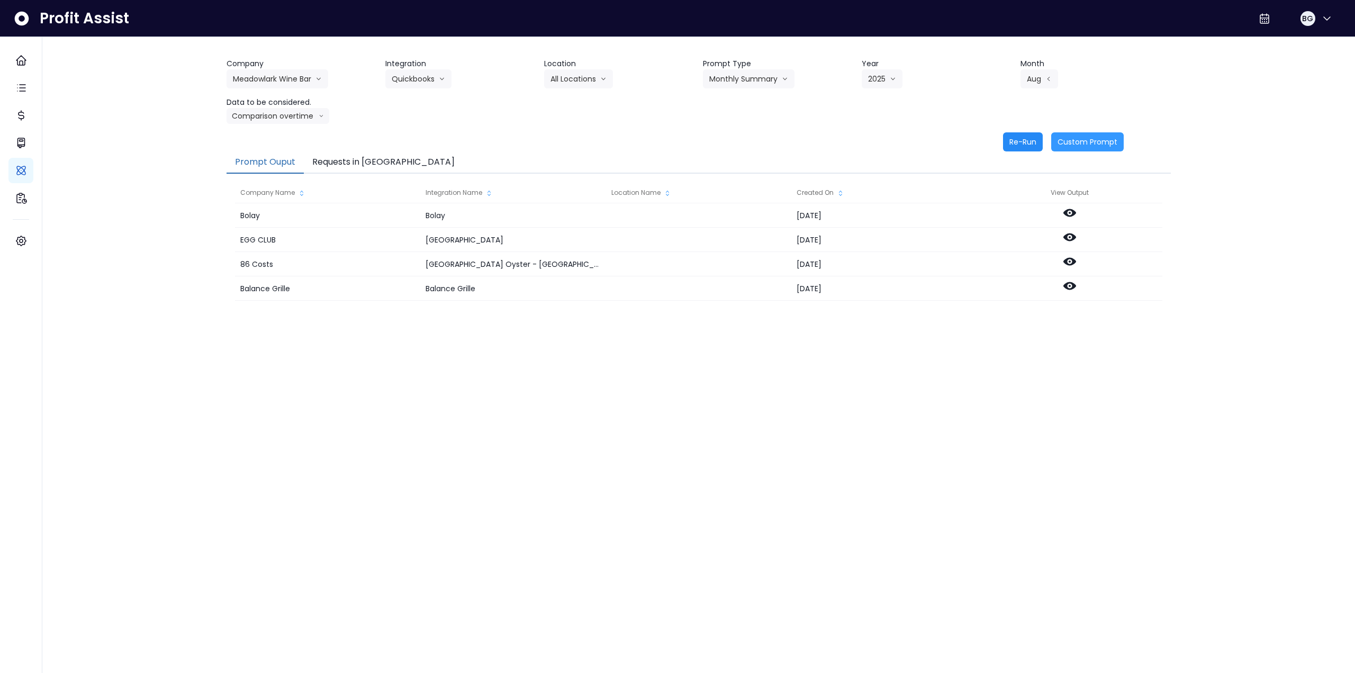
click at [1024, 144] on button "Re-Run" at bounding box center [1023, 141] width 40 height 19
click at [269, 121] on button "Comparison overtime" at bounding box center [278, 116] width 103 height 16
click at [269, 158] on span "Location Analysis" at bounding box center [268, 155] width 70 height 11
click at [1022, 138] on button "Re-Run" at bounding box center [1023, 141] width 40 height 19
click at [273, 82] on button "Meadowlark Wine Bar" at bounding box center [278, 78] width 102 height 19
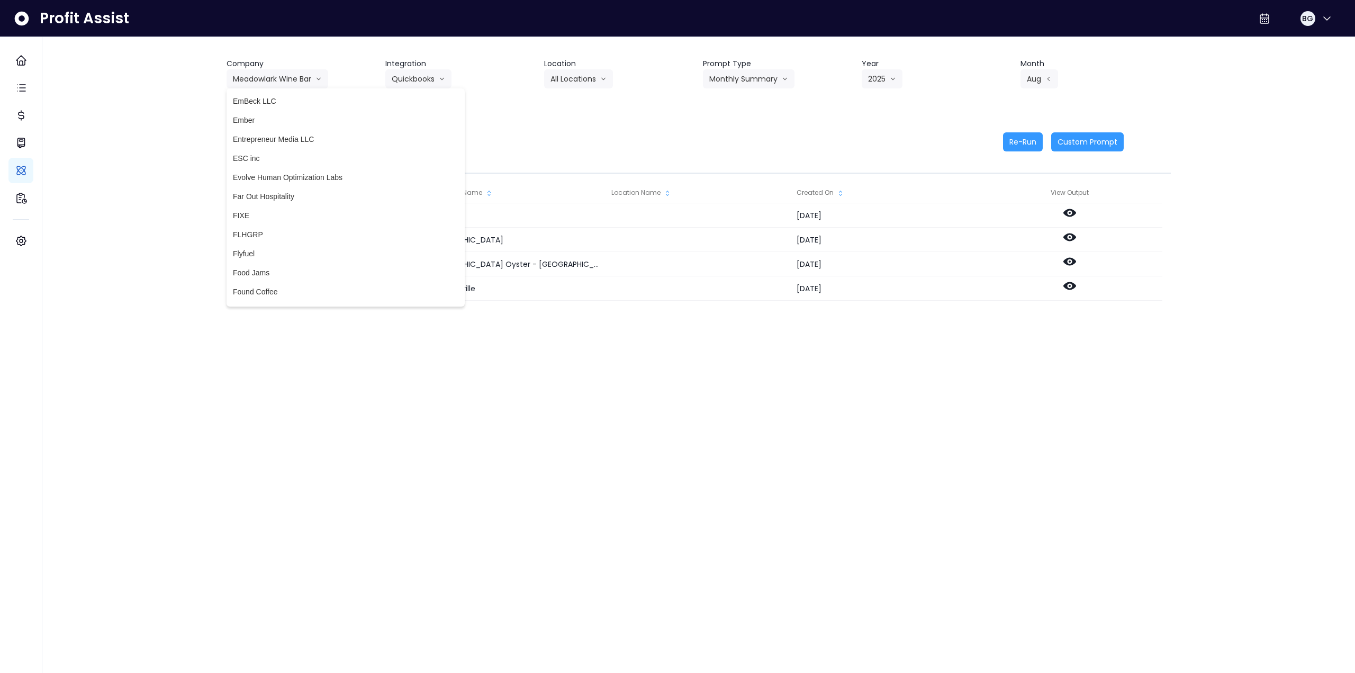
scroll to position [900, 0]
click at [286, 94] on span "El Bumangues" at bounding box center [346, 97] width 226 height 11
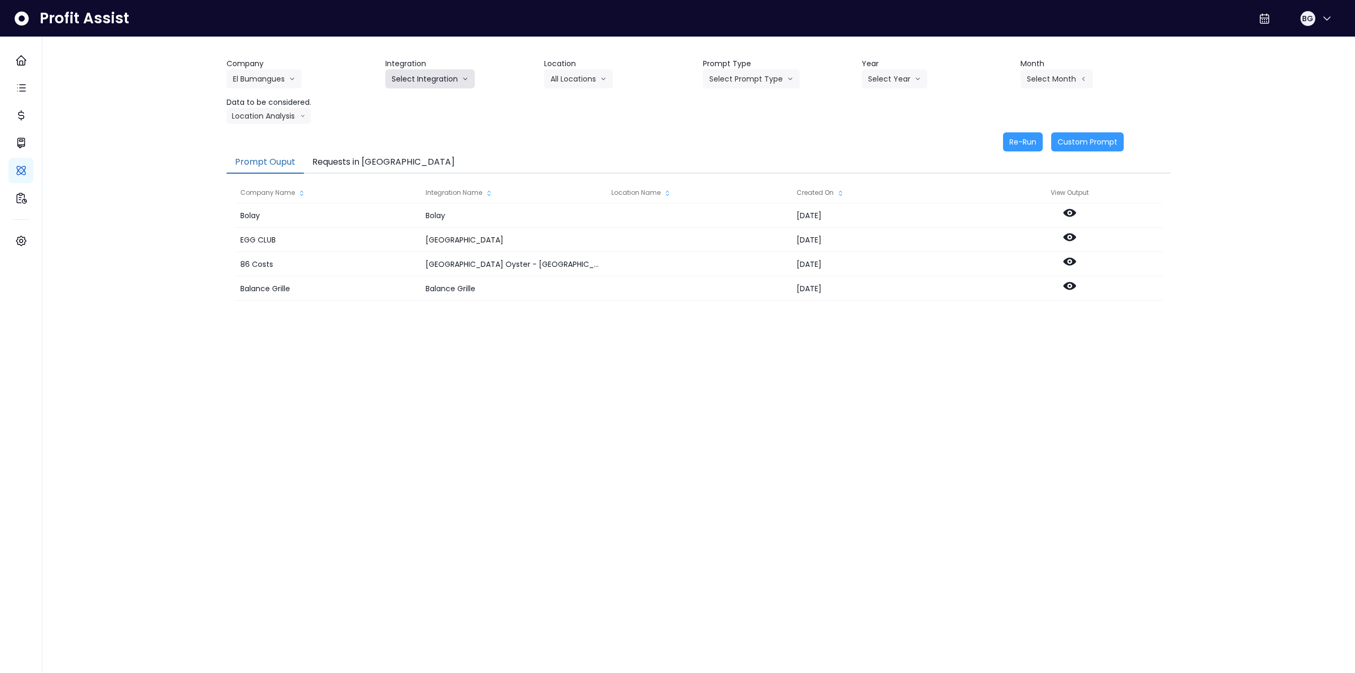
drag, startPoint x: 418, startPoint y: 73, endPoint x: 415, endPoint y: 97, distance: 25.2
click at [418, 74] on button "Select Integration" at bounding box center [429, 78] width 89 height 19
click at [415, 98] on span "El Bumangues" at bounding box center [416, 101] width 48 height 11
click at [550, 73] on button "Select Location" at bounding box center [584, 78] width 80 height 19
drag, startPoint x: 566, startPoint y: 92, endPoint x: 574, endPoint y: 93, distance: 8.5
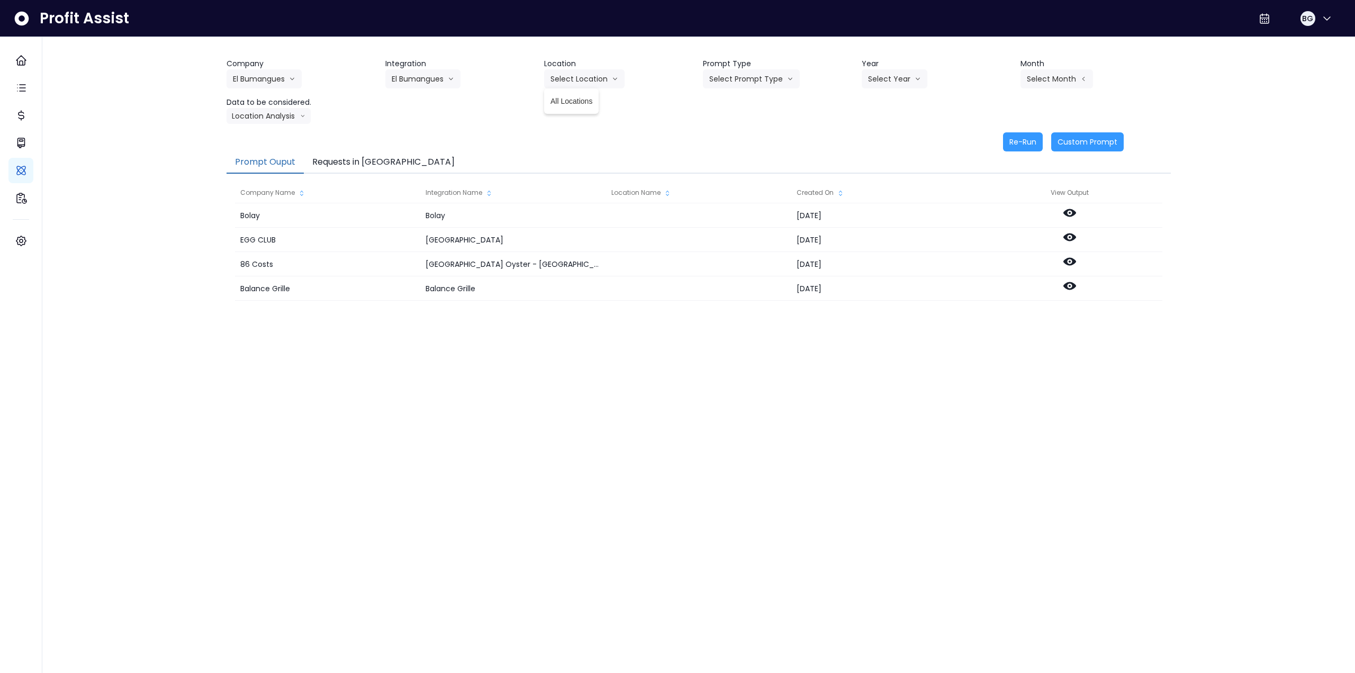
click at [567, 93] on li "All Locations" at bounding box center [571, 101] width 55 height 19
click at [717, 77] on button "Select Prompt Type" at bounding box center [751, 78] width 97 height 19
drag, startPoint x: 726, startPoint y: 156, endPoint x: 734, endPoint y: 158, distance: 8.2
click at [727, 158] on span "Monthly Summary" at bounding box center [739, 158] width 60 height 11
click at [907, 82] on button "Select Year" at bounding box center [895, 78] width 66 height 19
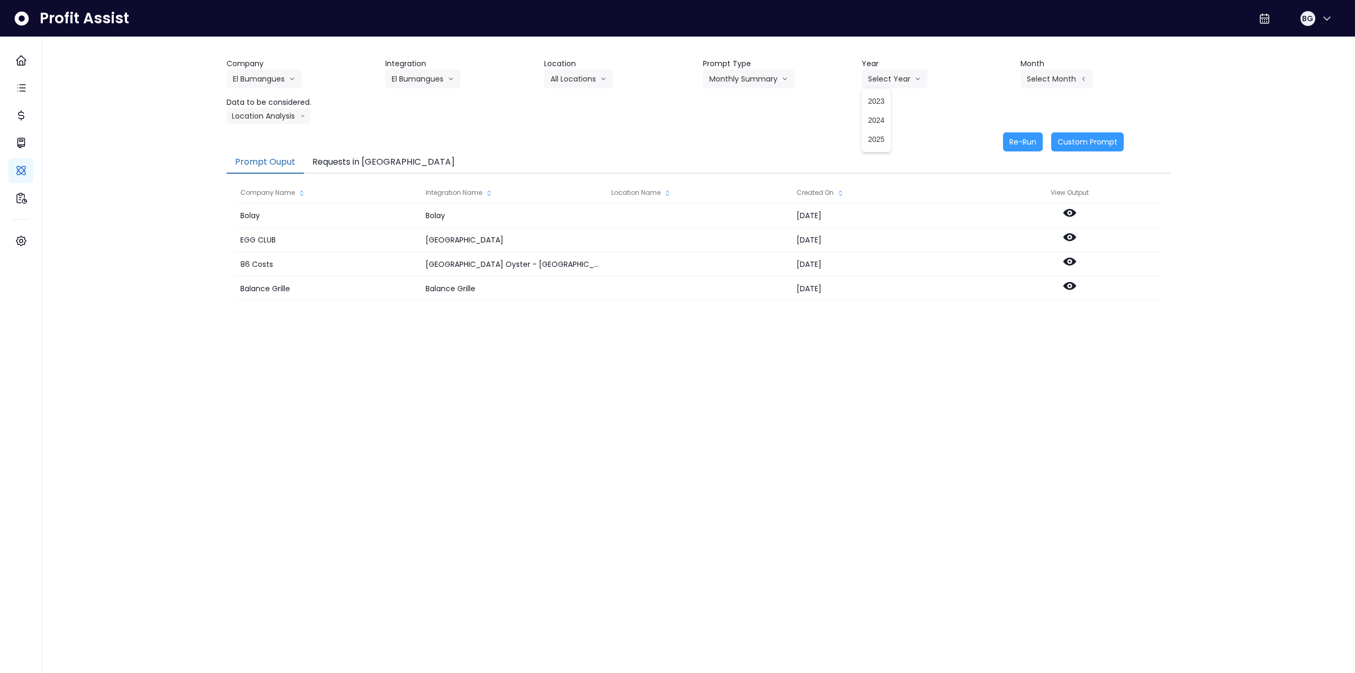
click at [887, 141] on li "2025" at bounding box center [876, 139] width 29 height 19
click at [1067, 74] on button "Select Month" at bounding box center [1057, 78] width 73 height 19
click at [1003, 217] on span "Aug" at bounding box center [1004, 215] width 21 height 11
click at [258, 112] on button "Location Analysis" at bounding box center [269, 116] width 84 height 16
drag, startPoint x: 259, startPoint y: 139, endPoint x: 415, endPoint y: 137, distance: 156.2
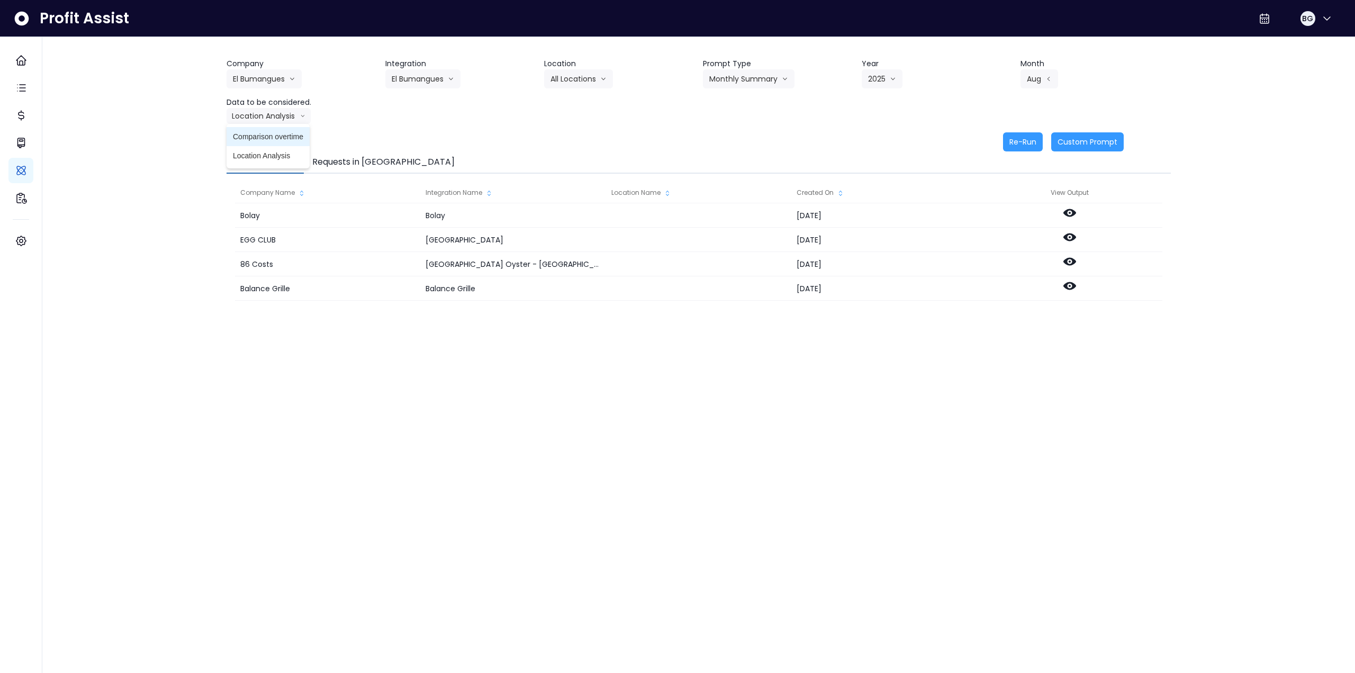
click at [262, 139] on span "Comparison overtime" at bounding box center [268, 136] width 70 height 11
drag, startPoint x: 1059, startPoint y: 141, endPoint x: 1048, endPoint y: 140, distance: 10.6
click at [1050, 140] on div "Re-Run Custom Prompt" at bounding box center [675, 141] width 897 height 19
click at [1026, 140] on button "Re-Run" at bounding box center [1023, 141] width 40 height 19
drag, startPoint x: 274, startPoint y: 119, endPoint x: 270, endPoint y: 130, distance: 11.7
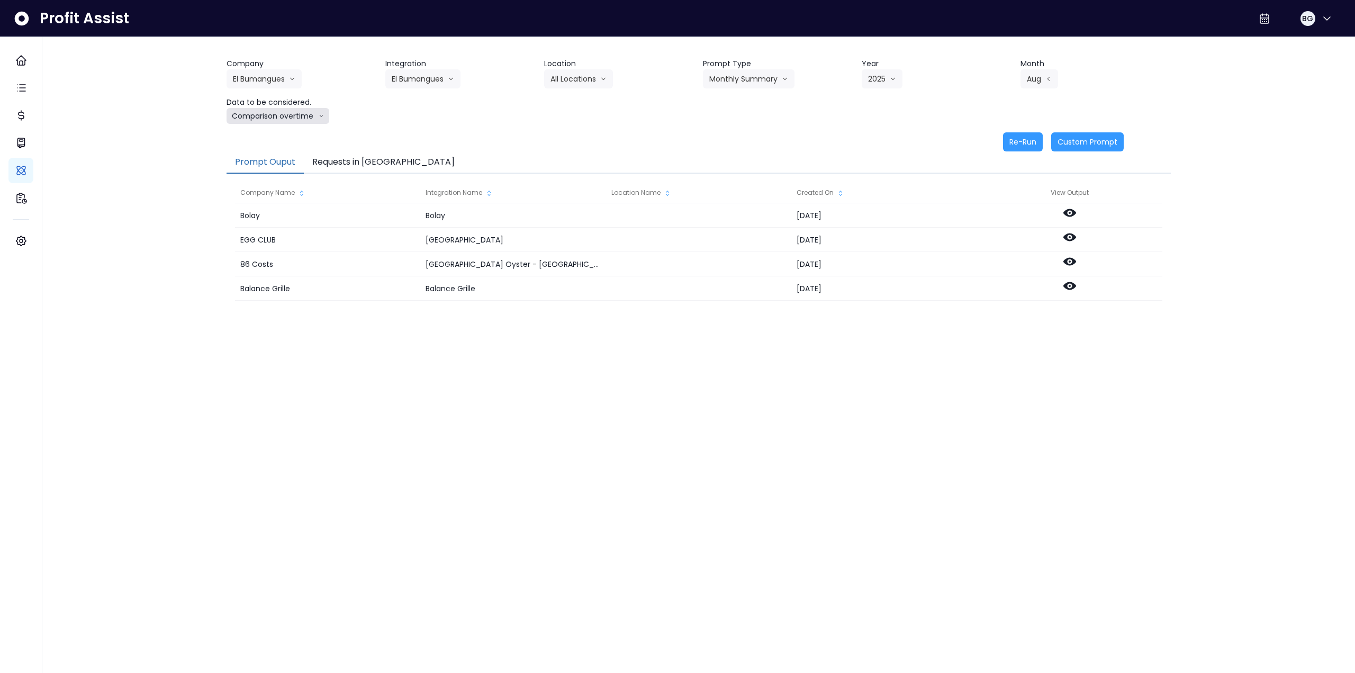
click at [272, 119] on button "Comparison overtime" at bounding box center [278, 116] width 103 height 16
click at [267, 152] on span "Location Analysis" at bounding box center [268, 155] width 70 height 11
click at [1025, 135] on button "Re-Run" at bounding box center [1023, 141] width 40 height 19
click at [363, 159] on button "Requests in [GEOGRAPHIC_DATA]" at bounding box center [383, 162] width 159 height 22
